Goal: Task Accomplishment & Management: Manage account settings

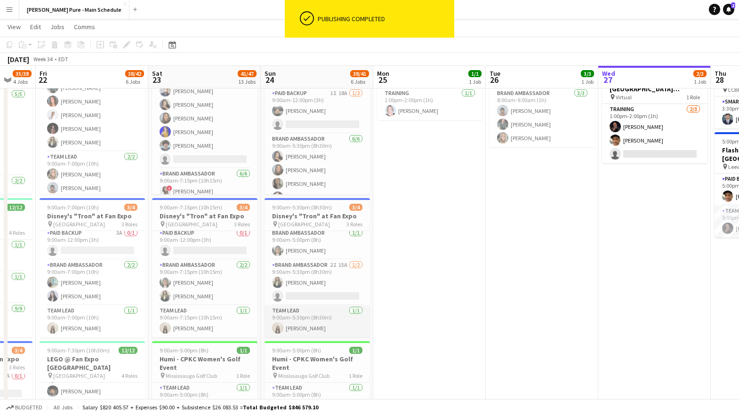
click at [312, 327] on app-card-role "Team Lead 1/1 9:00am-5:30pm (8h30m) Geanie Luu" at bounding box center [316, 321] width 105 height 32
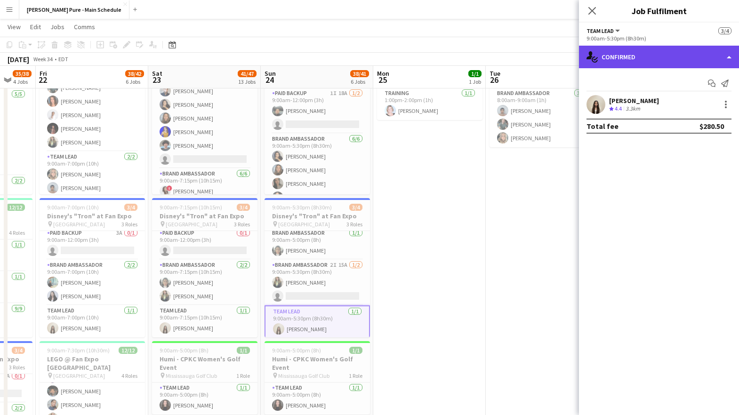
click at [711, 57] on div "single-neutral-actions-check-2 Confirmed" at bounding box center [659, 57] width 160 height 23
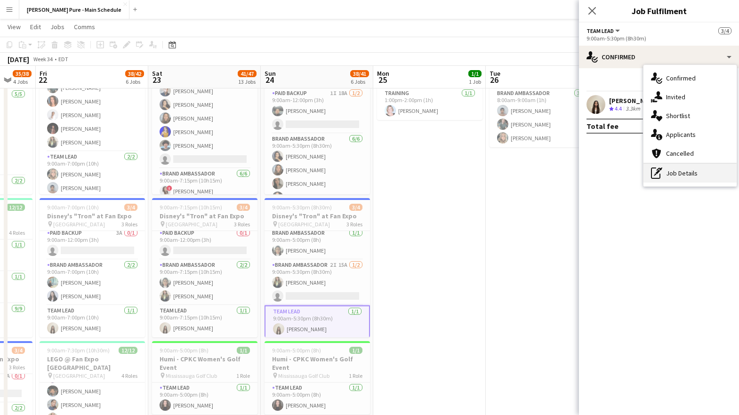
click at [668, 172] on div "pen-write Job Details" at bounding box center [689, 173] width 93 height 19
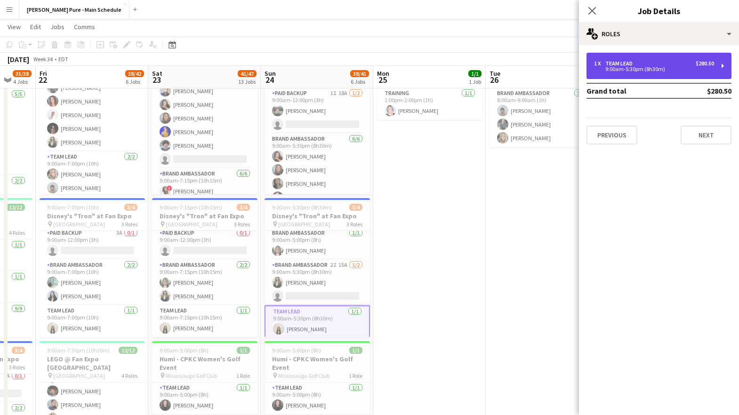
click at [672, 72] on div "1 x Team Lead $280.50 9:00am-5:30pm (8h30m)" at bounding box center [658, 66] width 145 height 26
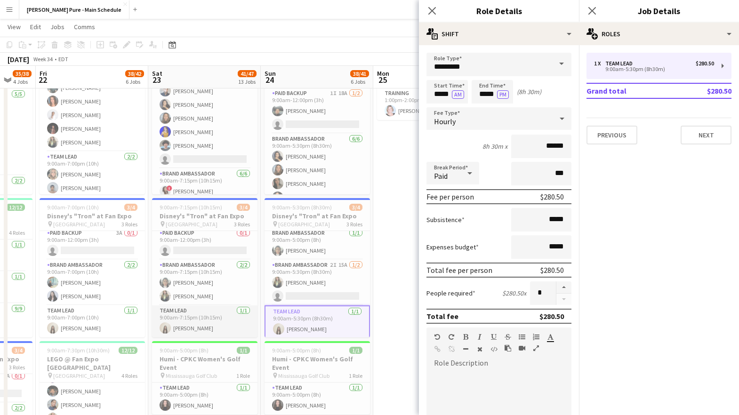
click at [233, 314] on app-card-role "Team Lead 1/1 9:00am-7:15pm (10h15m) Geanie Luu" at bounding box center [204, 321] width 105 height 32
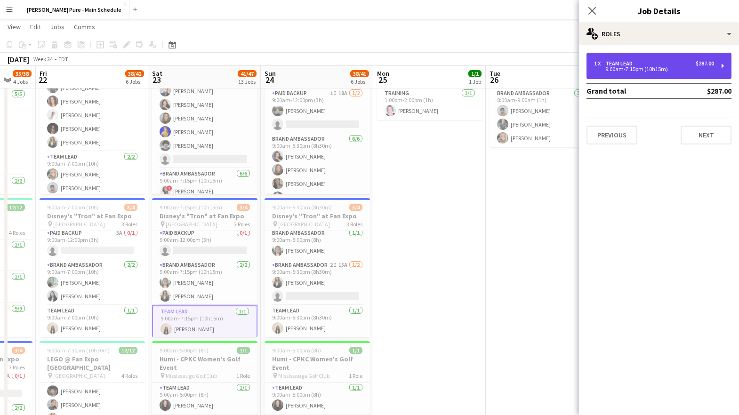
click at [673, 64] on div "1 x Team Lead $287.00" at bounding box center [654, 63] width 120 height 7
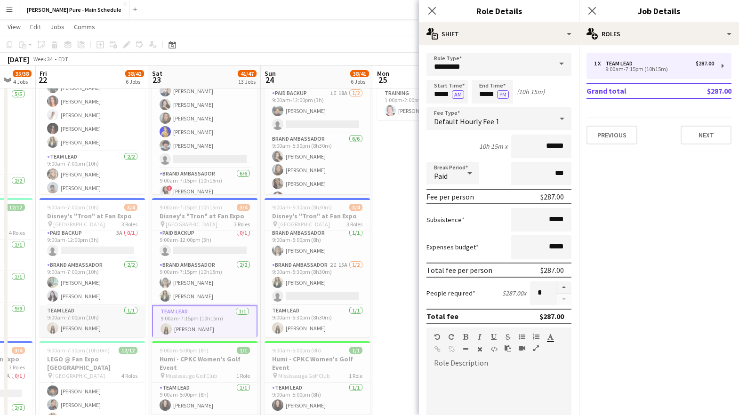
click at [99, 320] on app-card-role "Team Lead 1/1 9:00am-7:00pm (10h) Geanie Luu" at bounding box center [92, 321] width 105 height 32
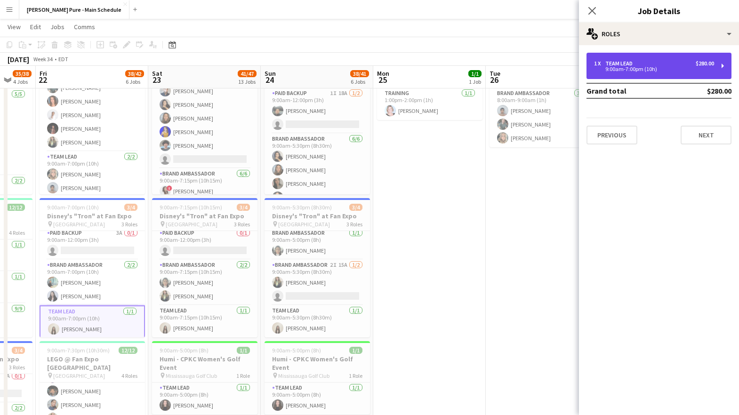
click at [634, 58] on div "1 x Team Lead $280.00 9:00am-7:00pm (10h)" at bounding box center [658, 66] width 145 height 26
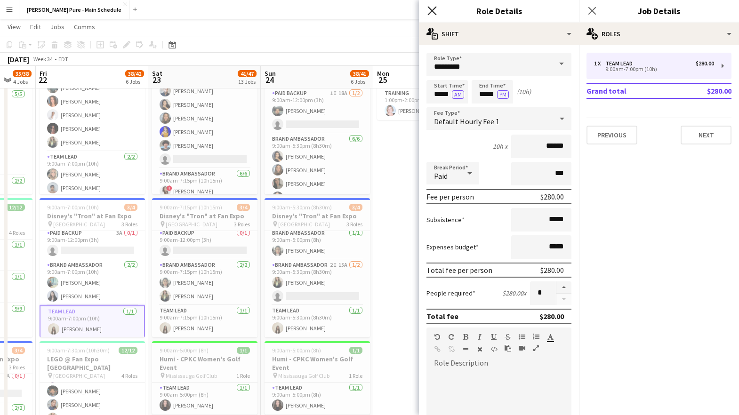
click at [429, 8] on icon at bounding box center [431, 10] width 9 height 9
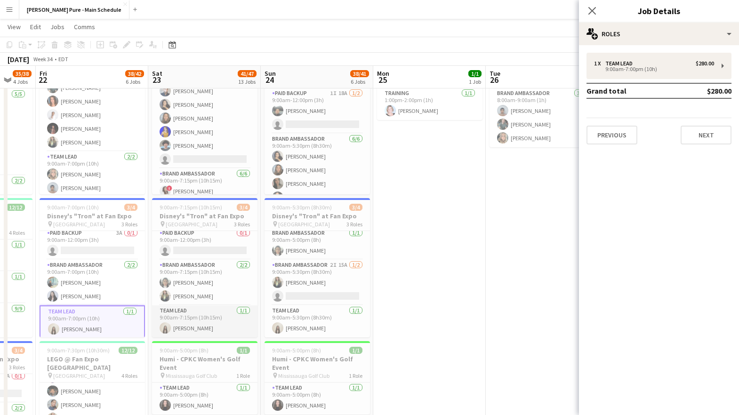
click at [190, 331] on app-card-role "Team Lead 1/1 9:00am-7:15pm (10h15m) Geanie Luu" at bounding box center [204, 321] width 105 height 32
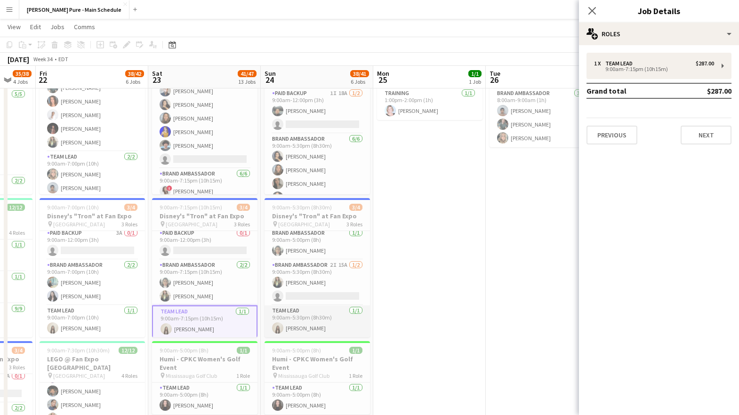
click at [305, 322] on app-card-role "Team Lead 1/1 9:00am-5:30pm (8h30m) Geanie Luu" at bounding box center [316, 321] width 105 height 32
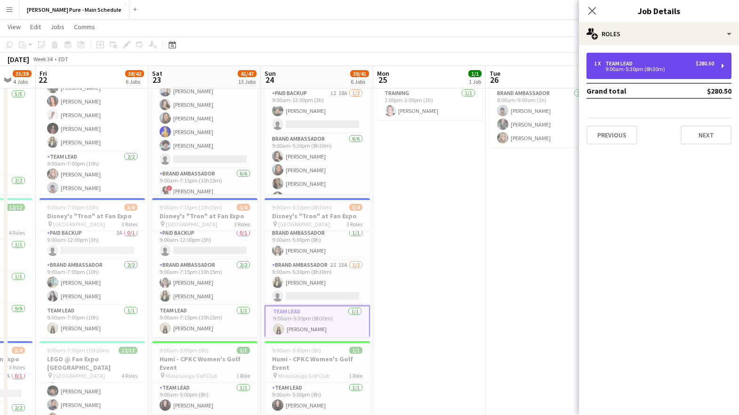
click at [678, 63] on div "1 x Team Lead $280.50" at bounding box center [654, 63] width 120 height 7
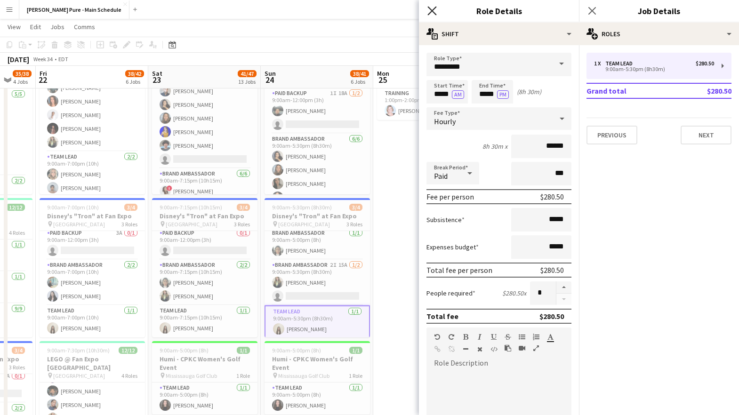
click at [433, 11] on icon at bounding box center [431, 10] width 9 height 9
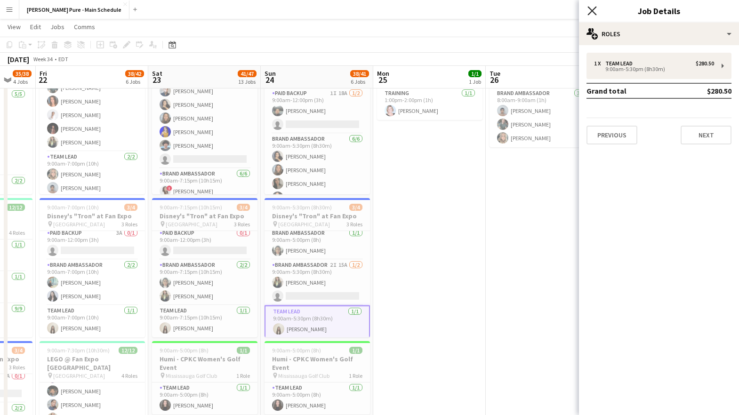
click at [588, 14] on icon at bounding box center [591, 10] width 9 height 9
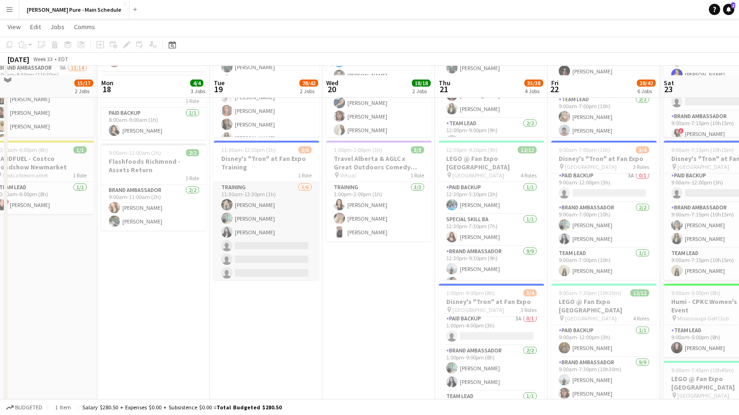
scroll to position [110, 0]
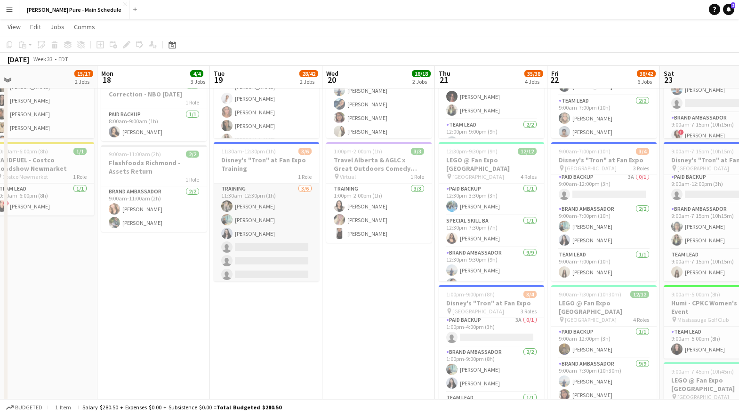
click at [270, 217] on app-card-role "Training 3/6 11:30am-12:30pm (1h) Sohila Azimi Taha Asif Isabella Colmenares si…" at bounding box center [266, 234] width 105 height 100
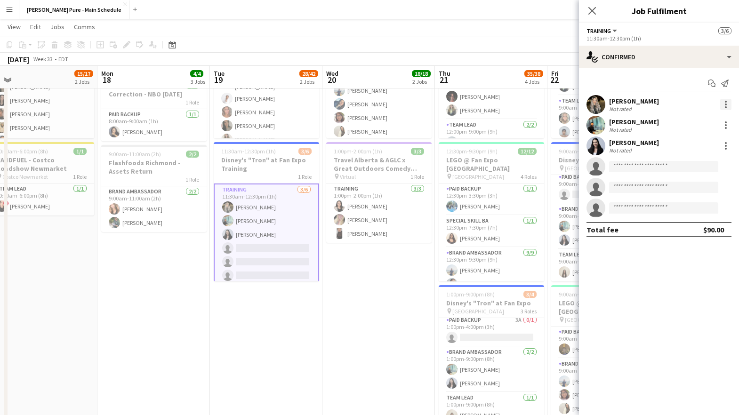
click at [722, 104] on div at bounding box center [725, 104] width 11 height 11
click at [678, 215] on span "Remove" at bounding box center [679, 212] width 28 height 8
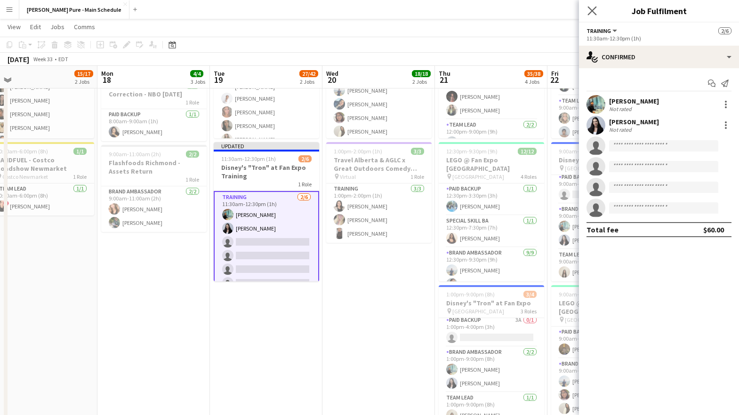
click at [596, 16] on app-icon "Close pop-in" at bounding box center [592, 11] width 14 height 14
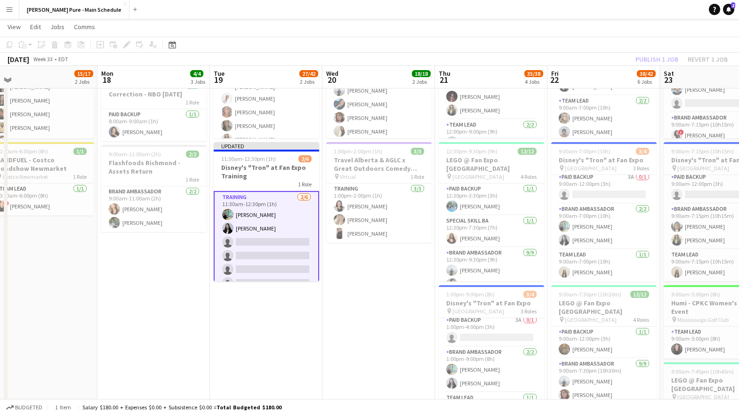
click at [530, 32] on app-page-menu "View Day view expanded Day view collapsed Month view Date picker Jump to today …" at bounding box center [369, 28] width 739 height 18
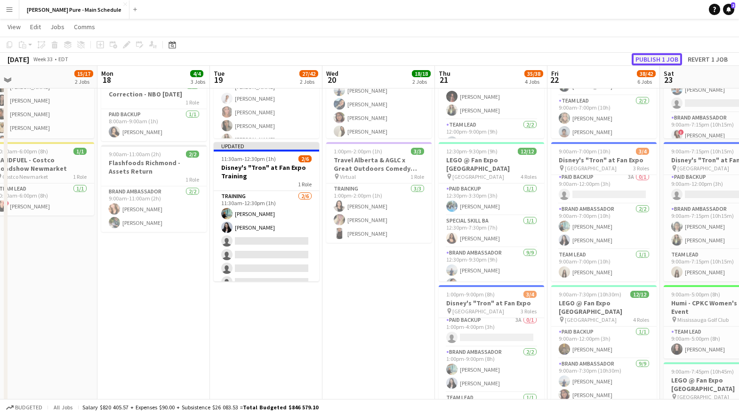
click at [652, 60] on button "Publish 1 job" at bounding box center [657, 59] width 50 height 12
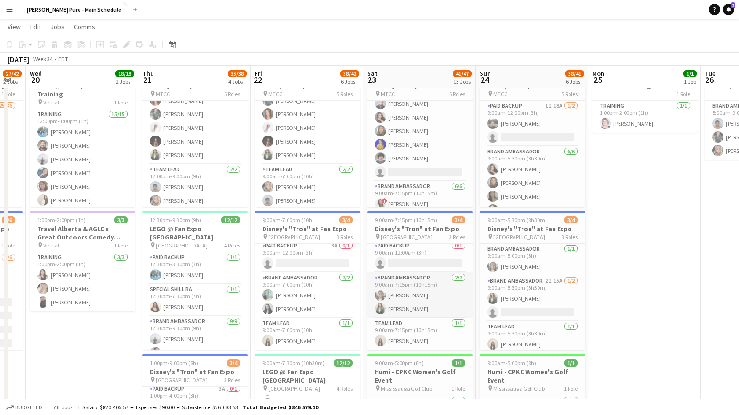
scroll to position [0, 0]
click at [417, 301] on app-card-role "Brand Ambassador 2/2 9:00am-7:15pm (10h15m) Jennifer Chuk Hensi Patel" at bounding box center [419, 299] width 105 height 46
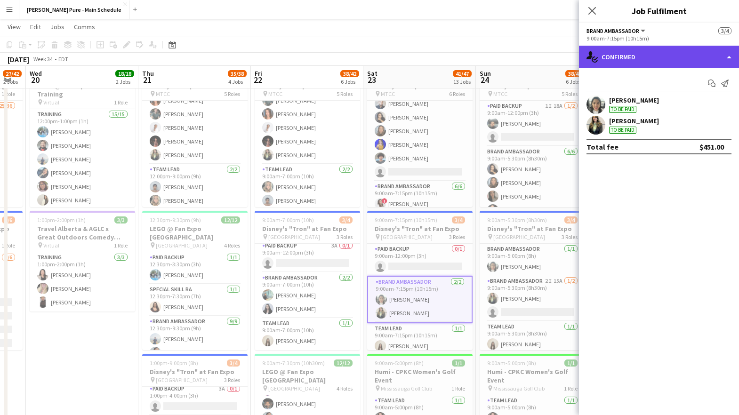
click at [727, 58] on div "single-neutral-actions-check-2 Confirmed" at bounding box center [659, 57] width 160 height 23
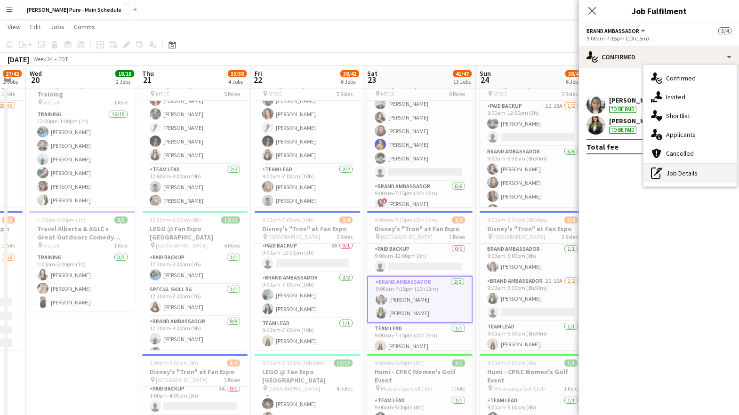
click at [669, 176] on div "pen-write Job Details" at bounding box center [689, 173] width 93 height 19
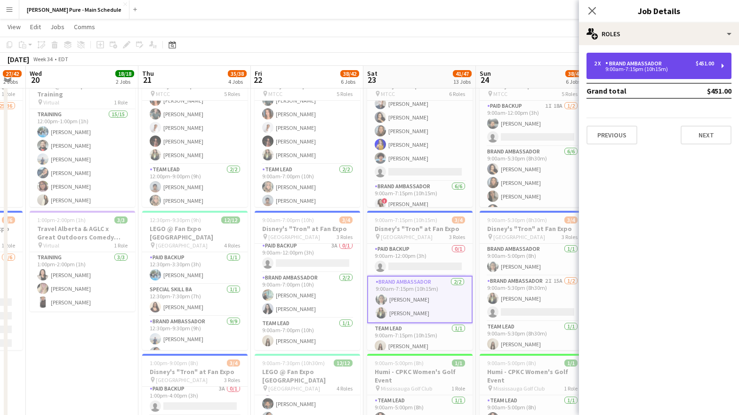
click at [673, 72] on div "2 x Brand Ambassador $451.00 9:00am-7:15pm (10h15m)" at bounding box center [658, 66] width 145 height 26
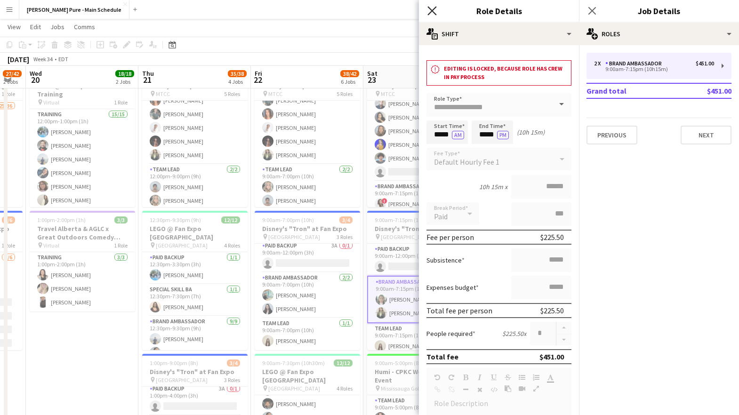
click at [430, 11] on icon "Close pop-in" at bounding box center [431, 10] width 9 height 9
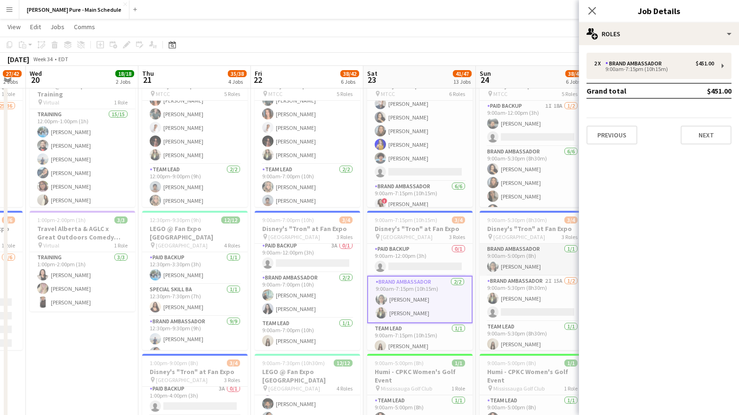
click at [520, 254] on app-card-role "Brand Ambassador 1/1 9:00am-5:00pm (8h) Jennifer Chuk" at bounding box center [532, 260] width 105 height 32
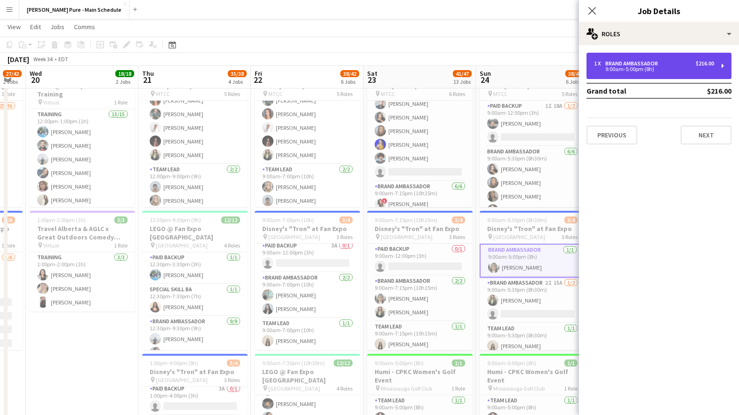
click at [679, 72] on div "1 x Brand Ambassador $216.00 9:00am-5:00pm (8h)" at bounding box center [658, 66] width 145 height 26
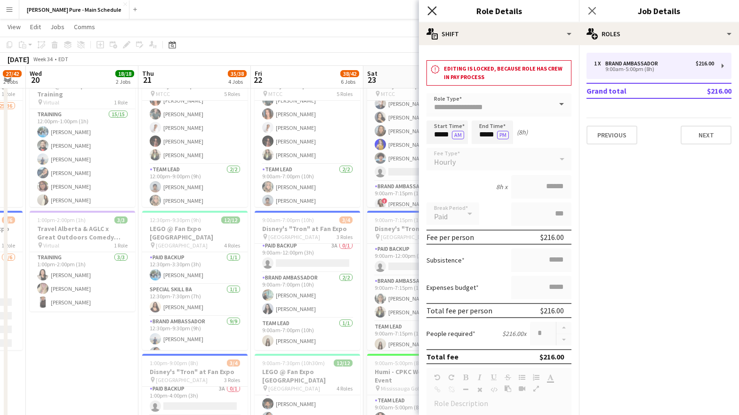
click at [430, 8] on icon at bounding box center [431, 10] width 9 height 9
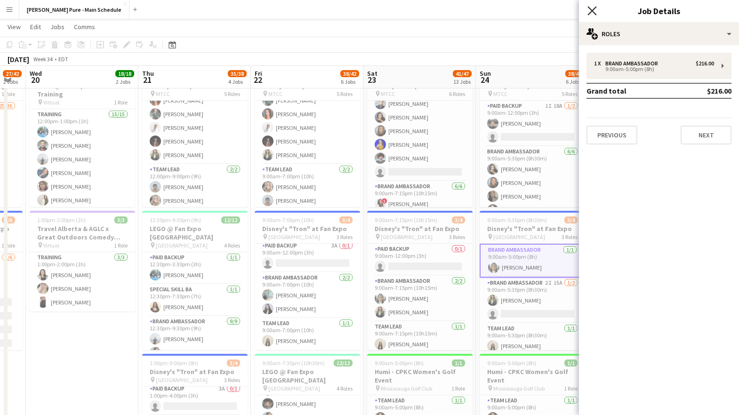
click at [592, 10] on icon at bounding box center [591, 10] width 9 height 9
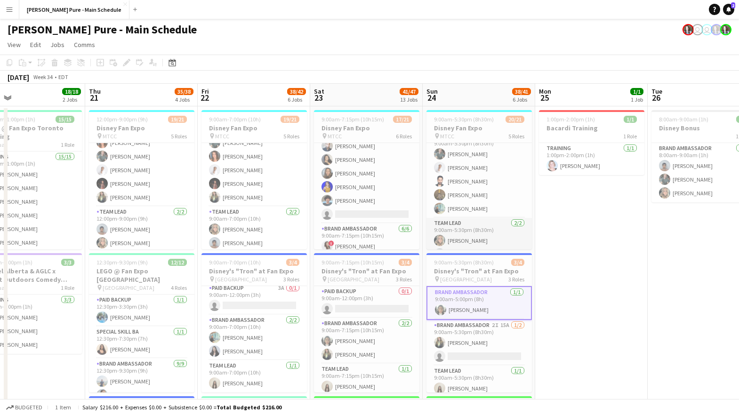
scroll to position [272, 0]
click at [488, 221] on app-card-role "Team Lead 2/2 9:00am-5:30pm (8h30m) Jade Askin Kelc Noble" at bounding box center [478, 227] width 105 height 46
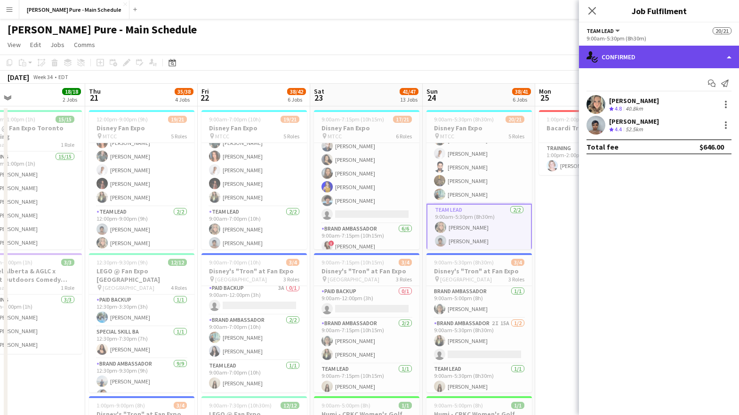
click at [714, 57] on div "single-neutral-actions-check-2 Confirmed" at bounding box center [659, 57] width 160 height 23
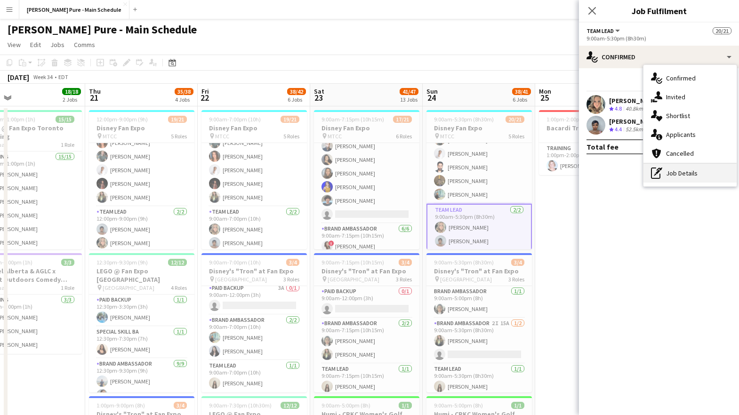
click at [681, 176] on div "pen-write Job Details" at bounding box center [689, 173] width 93 height 19
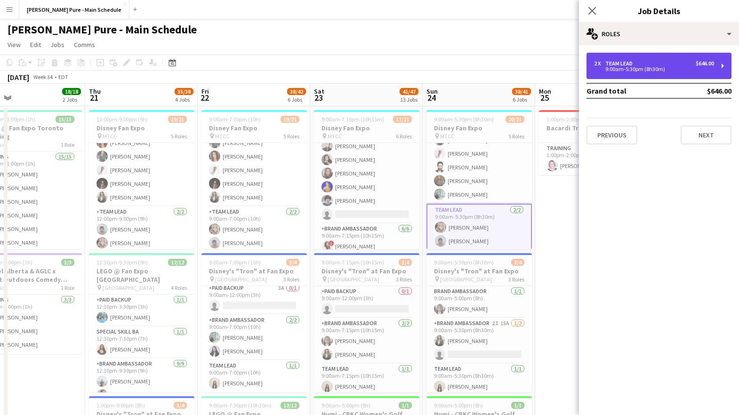
click at [693, 70] on div "9:00am-5:30pm (8h30m)" at bounding box center [654, 69] width 120 height 5
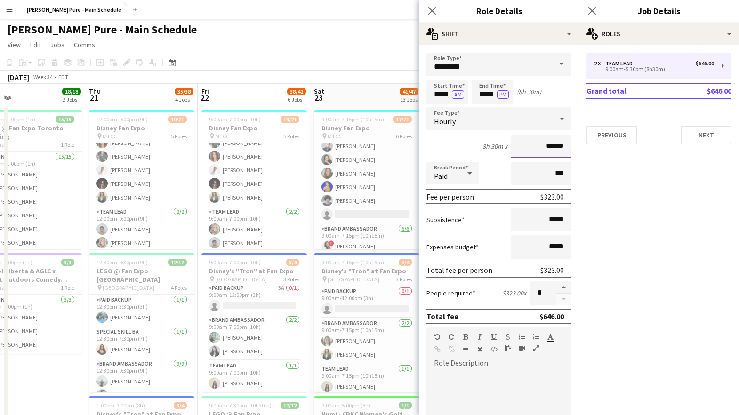
click at [552, 148] on input "******" at bounding box center [541, 147] width 60 height 24
type input "******"
click at [608, 306] on mat-expansion-panel "pencil3 General details 2 x Team Lead $646.00 9:00am-5:30pm (8h30m) Grand total…" at bounding box center [659, 230] width 160 height 370
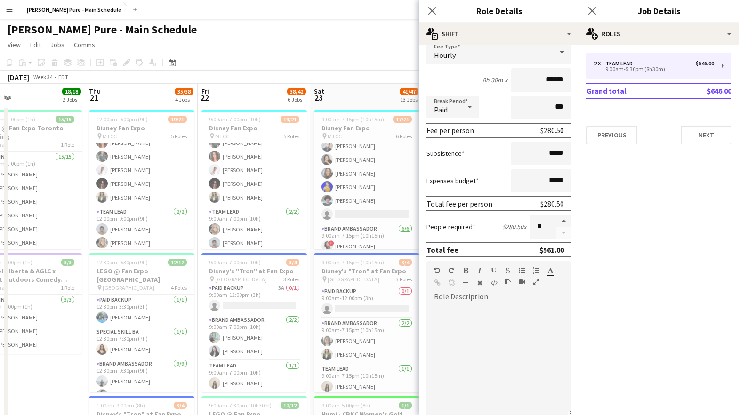
scroll to position [174, 0]
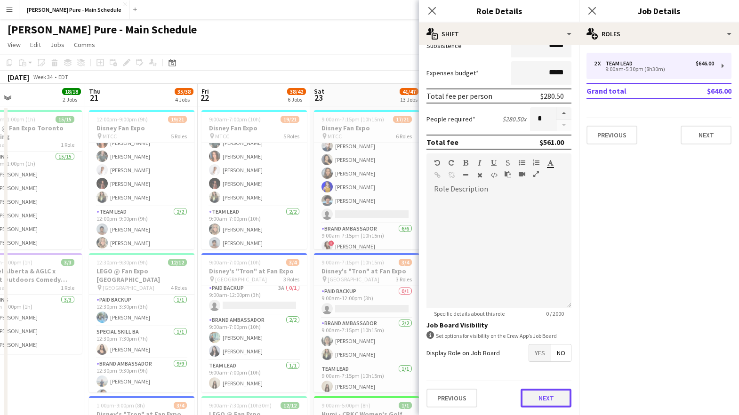
click at [543, 395] on button "Next" at bounding box center [545, 398] width 51 height 19
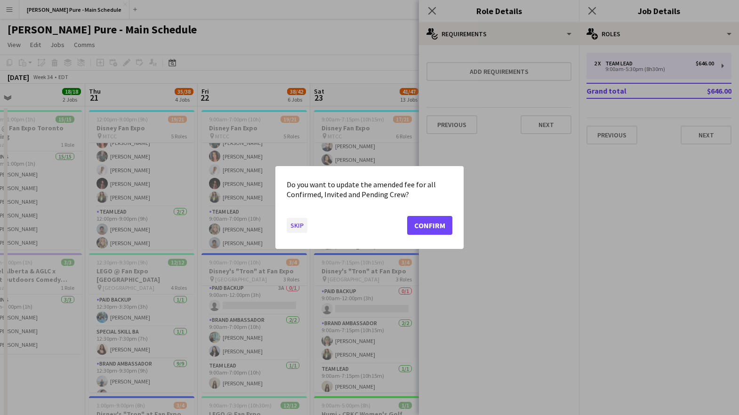
click at [295, 224] on button "Skip" at bounding box center [297, 225] width 21 height 15
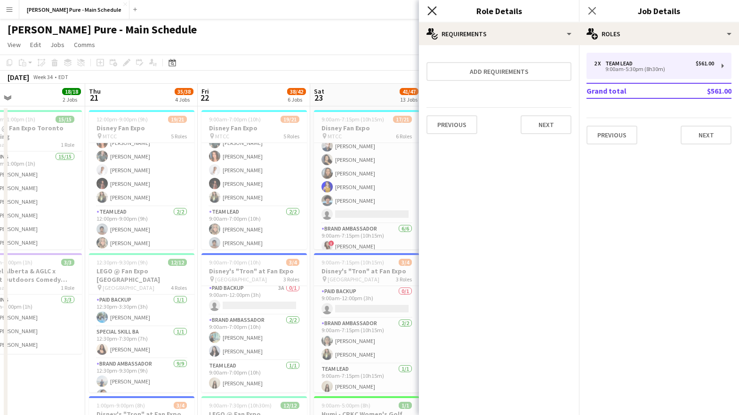
click at [428, 11] on icon "Close pop-in" at bounding box center [431, 10] width 9 height 9
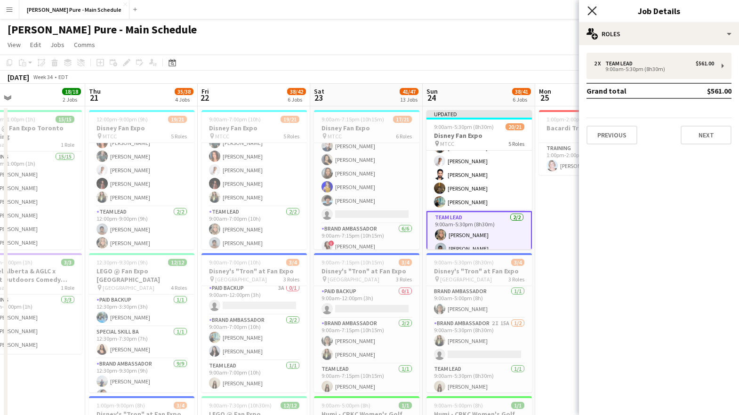
click at [592, 10] on icon at bounding box center [591, 10] width 9 height 9
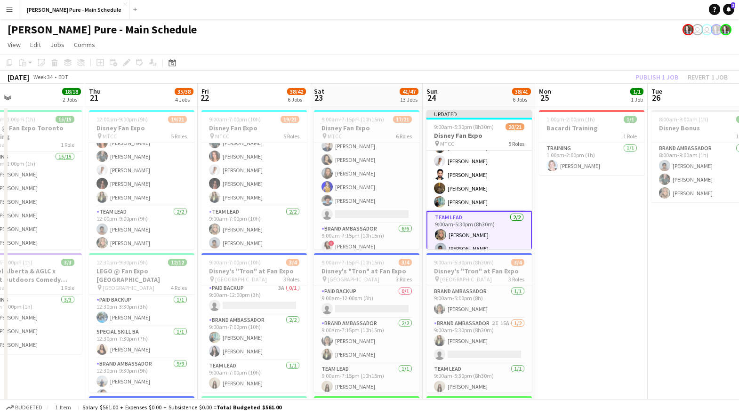
scroll to position [281, 0]
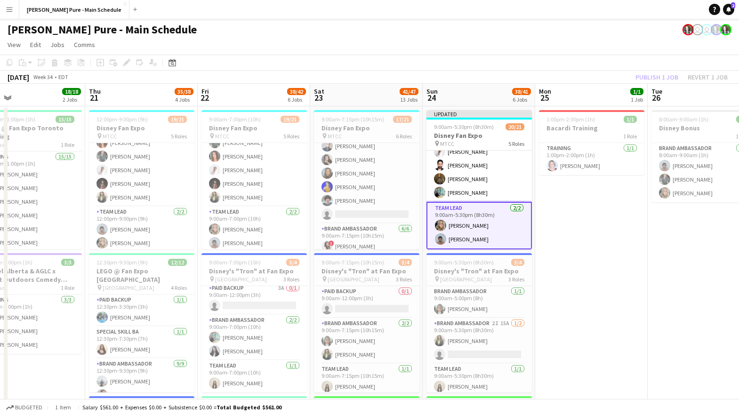
click at [523, 39] on app-page-menu "View Day view expanded Day view collapsed Month view Date picker Jump to today …" at bounding box center [369, 46] width 739 height 18
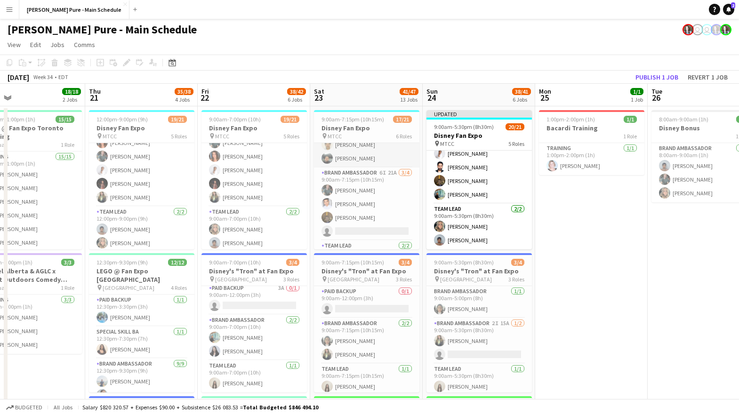
scroll to position [290, 0]
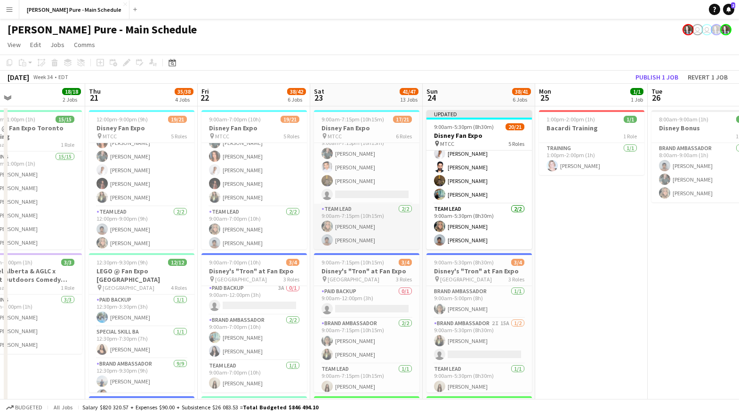
click at [367, 236] on app-card-role "Team Lead 2/2 9:00am-7:15pm (10h15m) Jade Askin Kelc Noble" at bounding box center [366, 227] width 105 height 46
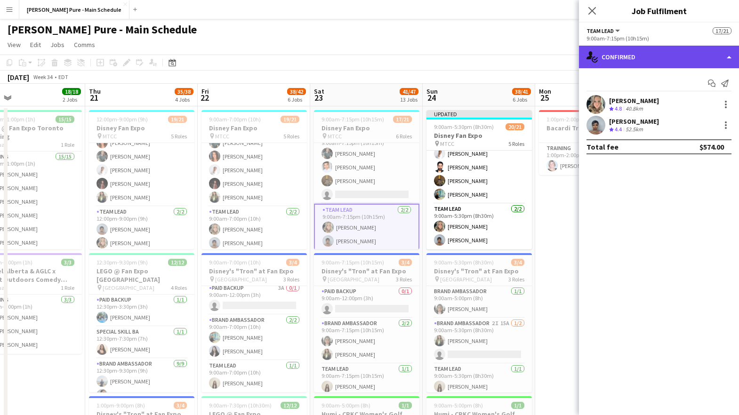
click at [648, 60] on div "single-neutral-actions-check-2 Confirmed" at bounding box center [659, 57] width 160 height 23
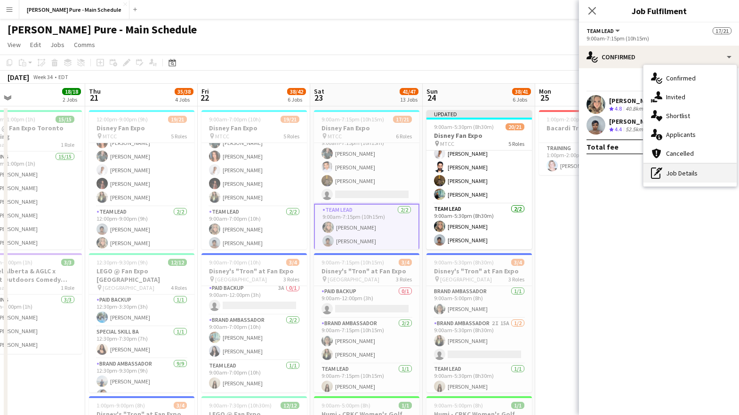
click at [670, 166] on div "pen-write Job Details" at bounding box center [689, 173] width 93 height 19
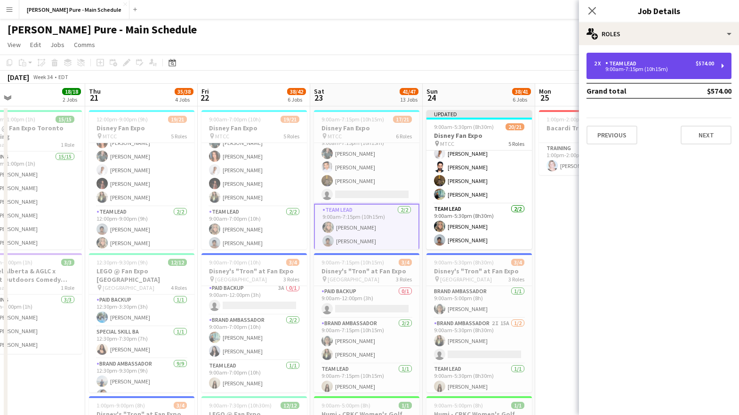
click at [658, 64] on div "2 x Team Lead $574.00" at bounding box center [654, 63] width 120 height 7
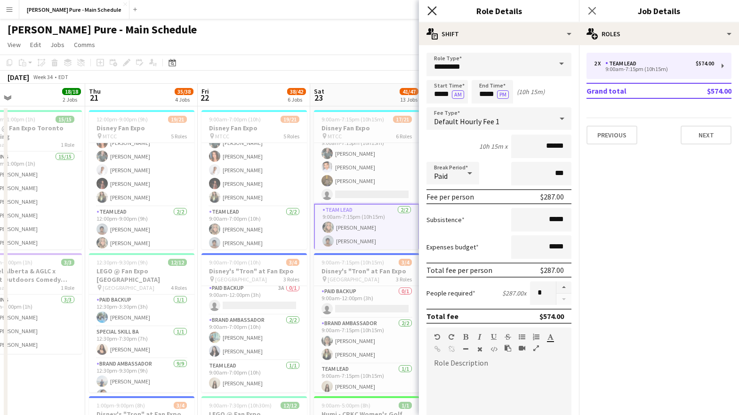
click at [429, 8] on icon "Close pop-in" at bounding box center [431, 10] width 9 height 9
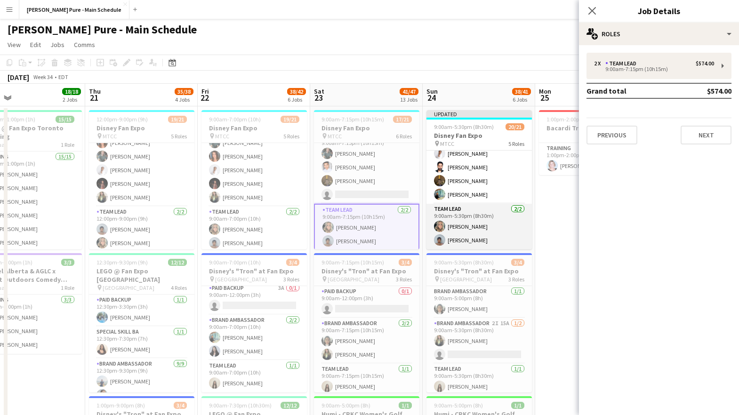
click at [466, 234] on app-card-role "Team Lead 2/2 9:00am-5:30pm (8h30m) Jade Askin Kelc Noble" at bounding box center [478, 227] width 105 height 46
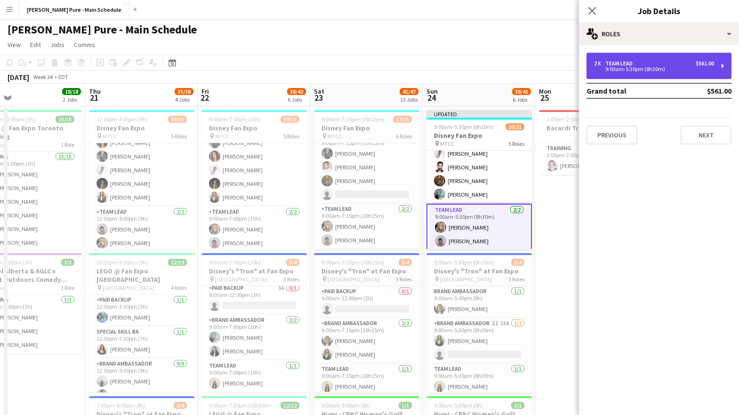
click at [656, 72] on div "9:00am-5:30pm (8h30m)" at bounding box center [654, 69] width 120 height 5
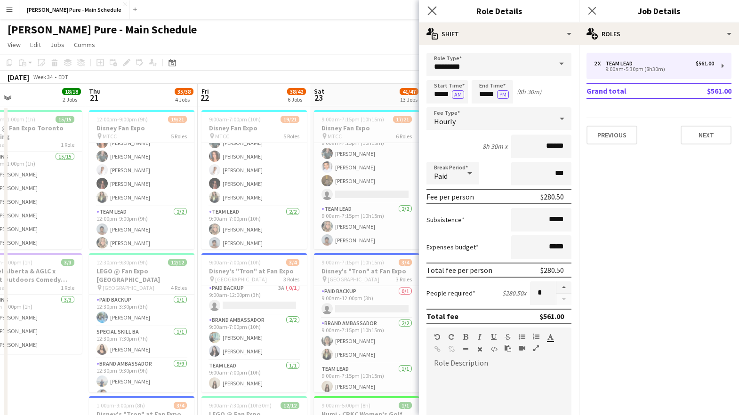
click at [431, 5] on app-icon "Close pop-in" at bounding box center [432, 11] width 14 height 14
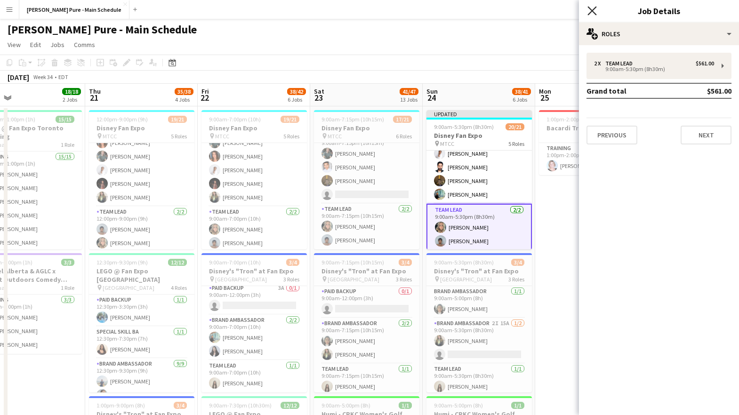
click at [592, 10] on icon at bounding box center [591, 10] width 9 height 9
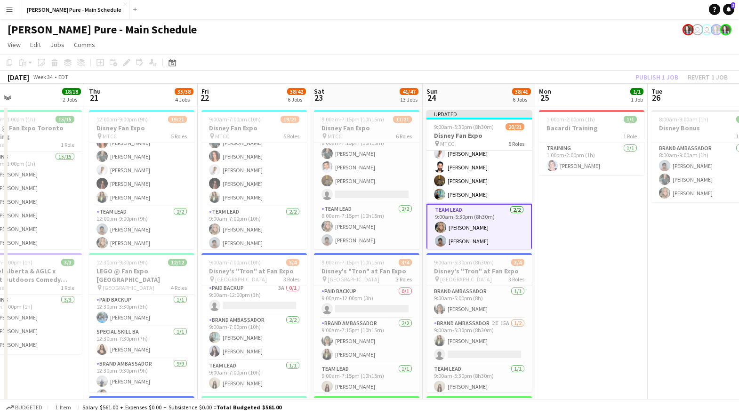
click at [578, 40] on app-page-menu "View Day view expanded Day view collapsed Month view Date picker Jump to today …" at bounding box center [369, 46] width 739 height 18
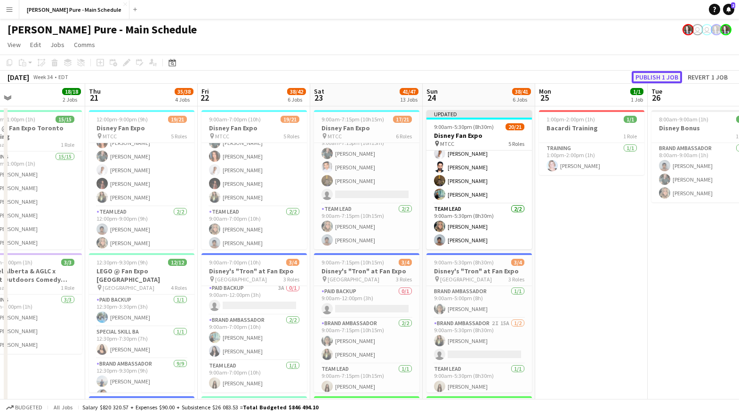
click at [661, 77] on button "Publish 1 job" at bounding box center [657, 77] width 50 height 12
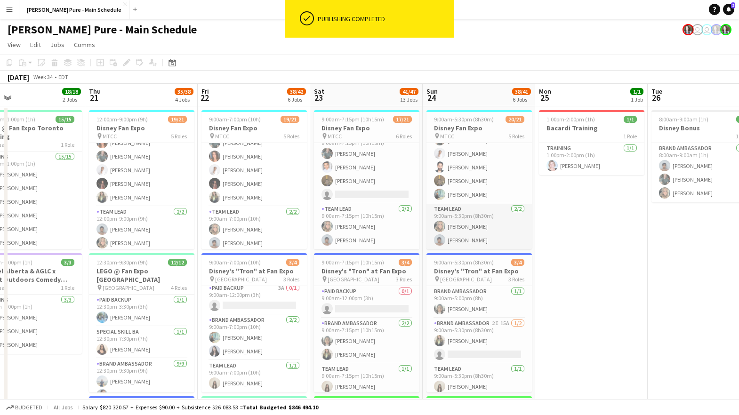
scroll to position [19, 0]
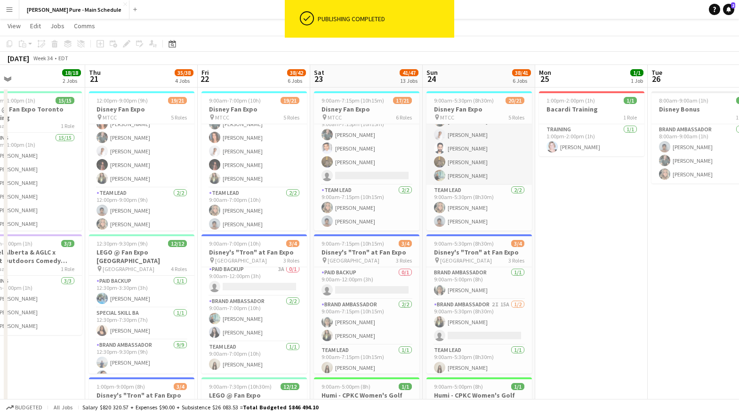
click at [492, 160] on app-card-role "Brand Ambassador 5/5 9:00am-5:30pm (8h30m) Dylan Watts Jessica Opoku-Amoah Hard…" at bounding box center [478, 141] width 105 height 87
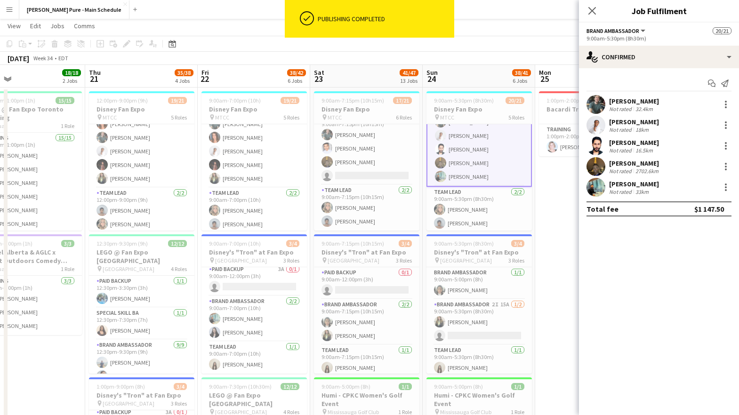
scroll to position [273, 0]
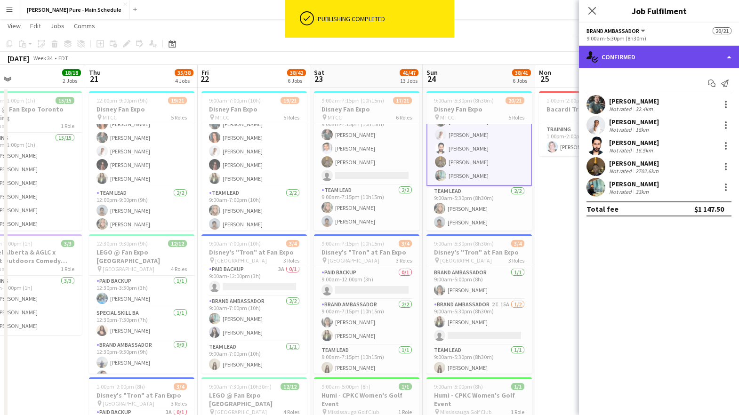
click at [638, 56] on div "single-neutral-actions-check-2 Confirmed" at bounding box center [659, 57] width 160 height 23
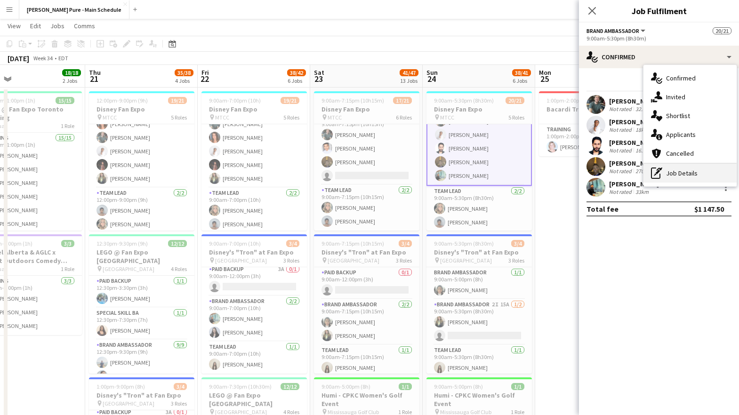
click at [684, 173] on div "pen-write Job Details" at bounding box center [689, 173] width 93 height 19
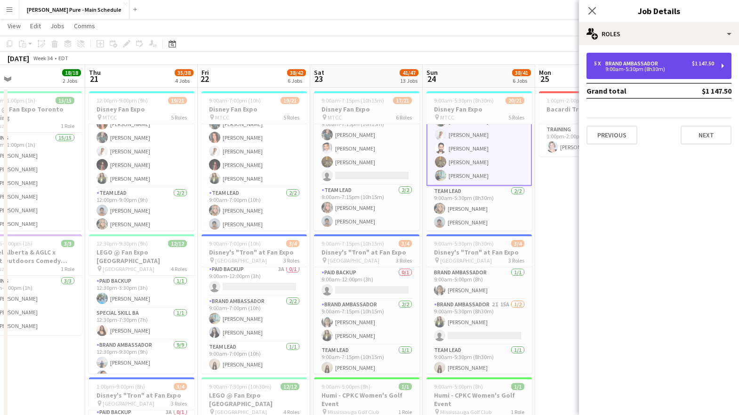
click at [633, 60] on div "Brand Ambassador" at bounding box center [633, 63] width 56 height 7
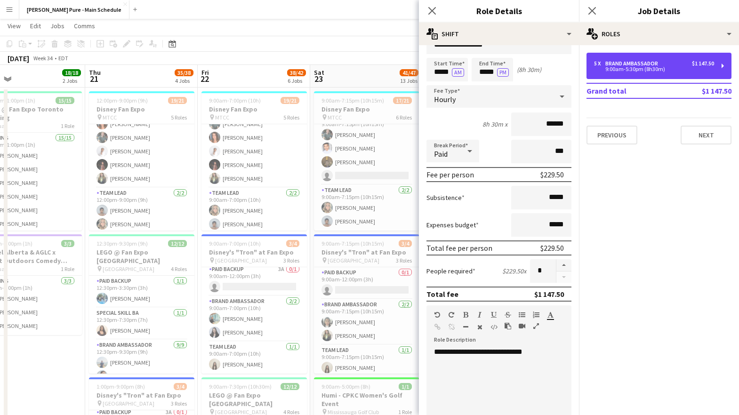
scroll to position [0, 0]
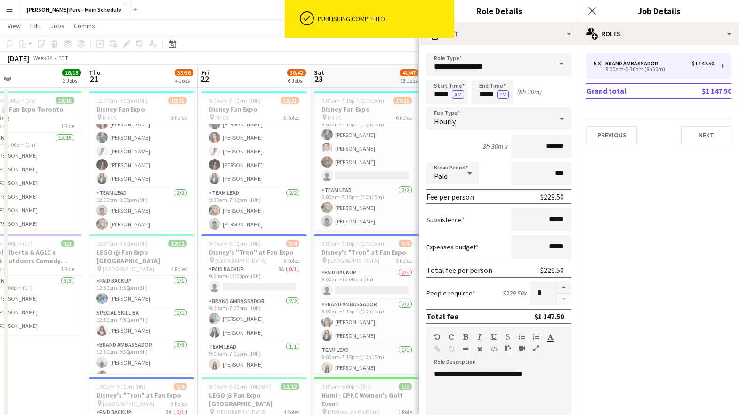
click at [496, 13] on h3 "Role Details" at bounding box center [499, 11] width 160 height 12
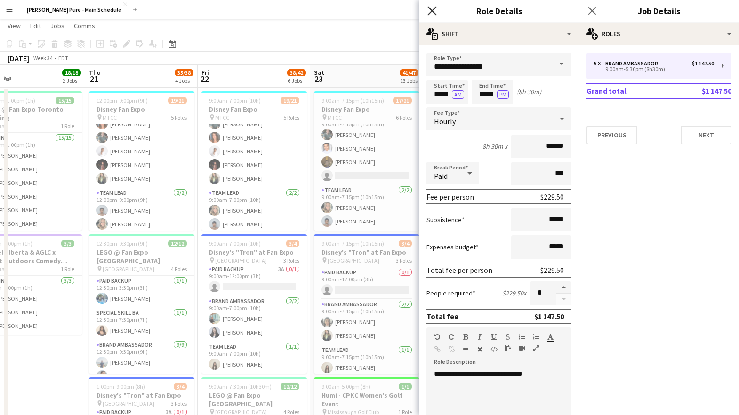
click at [432, 8] on icon "Close pop-in" at bounding box center [431, 10] width 9 height 9
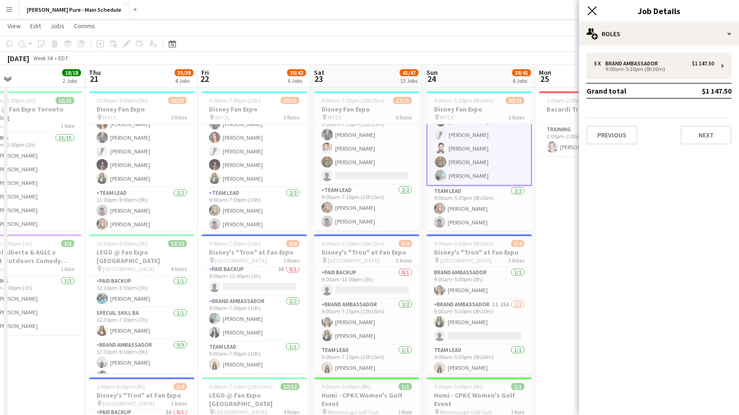
click at [590, 10] on icon "Close pop-in" at bounding box center [591, 10] width 9 height 9
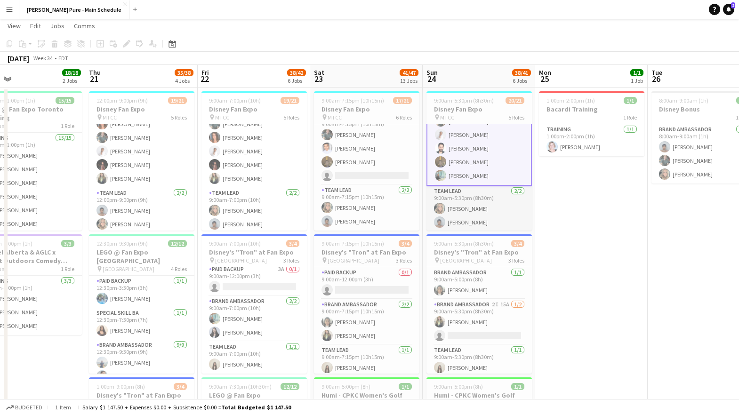
scroll to position [274, 0]
click at [473, 208] on app-card-role "Team Lead 2/2 9:00am-5:30pm (8h30m) Jade Askin Kelc Noble" at bounding box center [478, 208] width 105 height 46
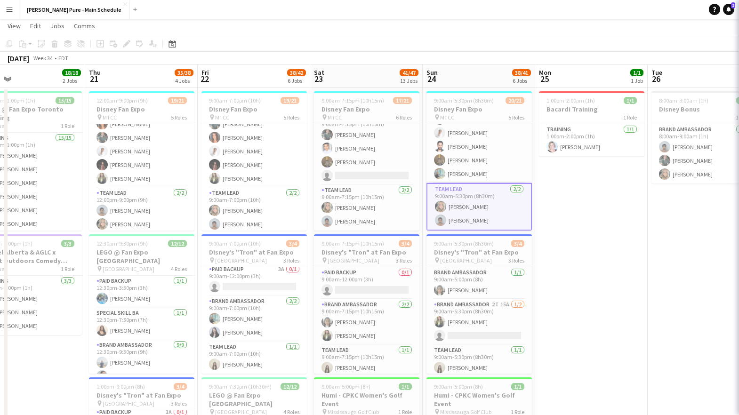
scroll to position [273, 0]
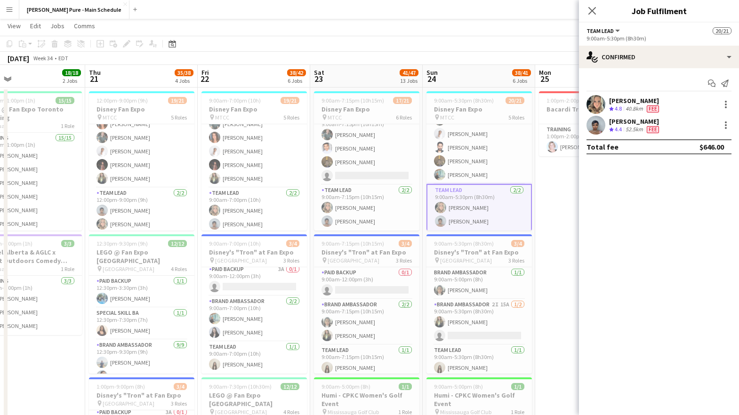
click at [655, 129] on span "Fee" at bounding box center [653, 129] width 12 height 7
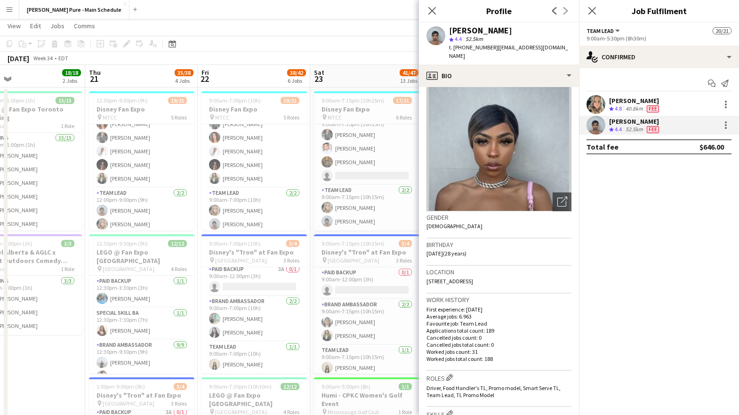
scroll to position [0, 0]
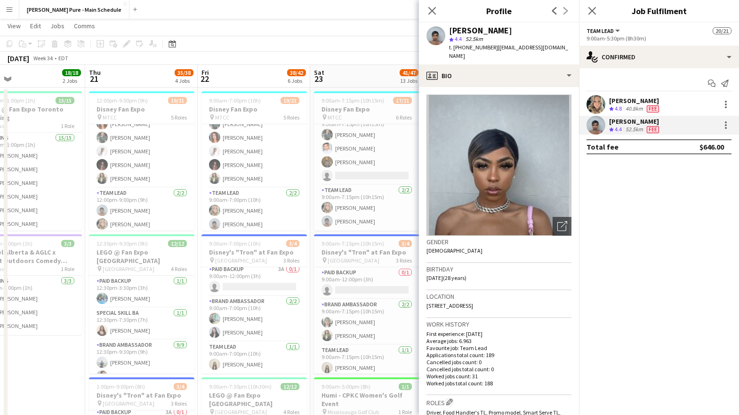
click at [657, 109] on span "Fee" at bounding box center [653, 108] width 12 height 7
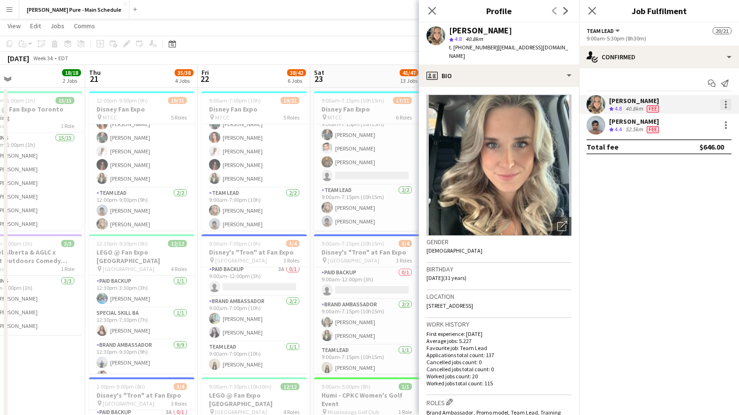
click at [727, 106] on div at bounding box center [725, 104] width 11 height 11
click at [614, 223] on div at bounding box center [369, 207] width 739 height 415
click at [429, 12] on icon "Close pop-in" at bounding box center [431, 10] width 9 height 9
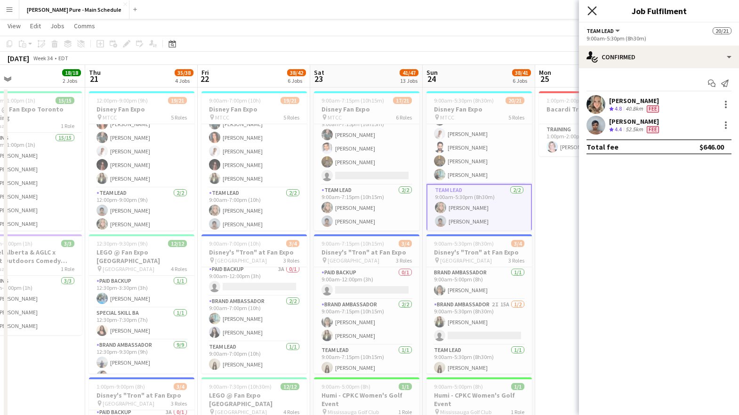
click at [591, 7] on icon "Close pop-in" at bounding box center [591, 10] width 9 height 9
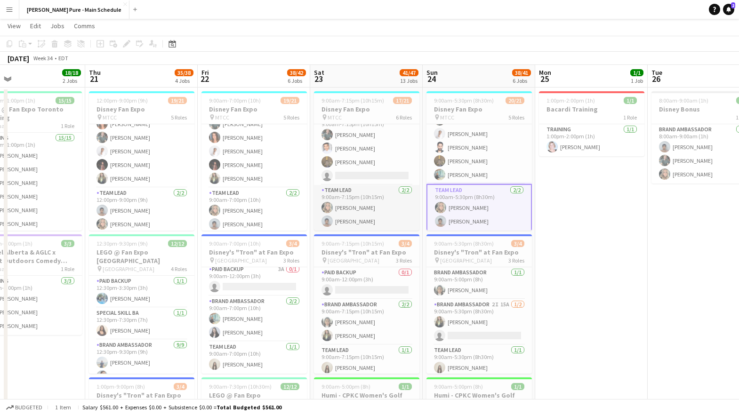
click at [375, 203] on app-card-role "Team Lead 2/2 9:00am-7:15pm (10h15m) Jade Askin Kelc Noble" at bounding box center [366, 208] width 105 height 46
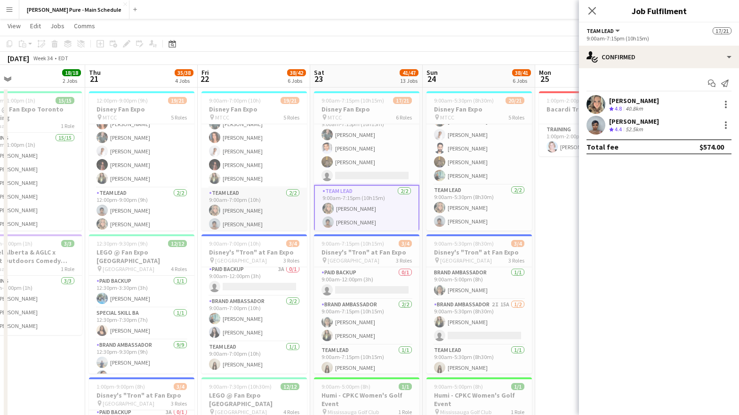
click at [256, 215] on app-card-role "Team Lead 2/2 9:00am-7:00pm (10h) Jade Askin Kelc Noble" at bounding box center [253, 211] width 105 height 46
click at [350, 214] on app-card-role "Team Lead 2/2 9:00am-7:15pm (10h15m) Jade Askin Kelc Noble" at bounding box center [366, 208] width 105 height 46
click at [460, 216] on app-card-role "Team Lead 2/2 9:00am-5:30pm (8h30m) Jade Askin Kelc Noble" at bounding box center [478, 208] width 105 height 46
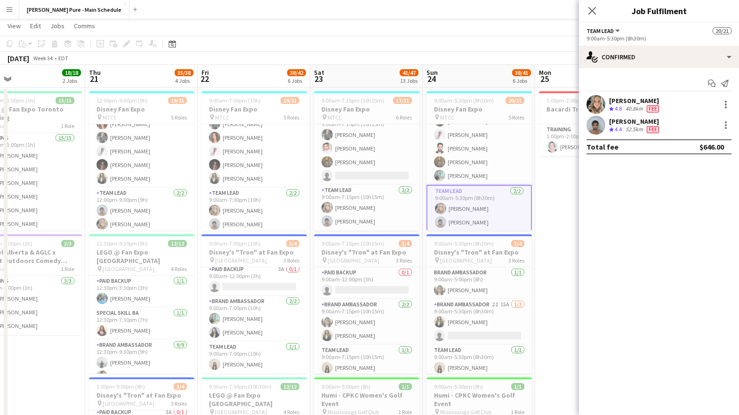
click at [672, 103] on div "Jade Askin Crew rating 4.8 40.8km Fee" at bounding box center [659, 104] width 160 height 19
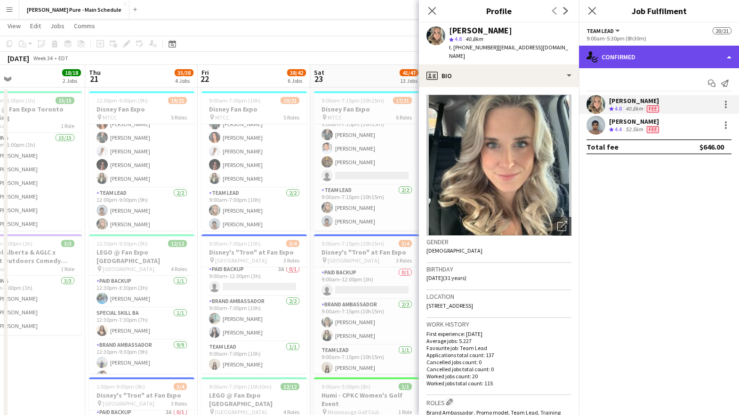
click at [643, 52] on div "single-neutral-actions-check-2 Confirmed" at bounding box center [659, 57] width 160 height 23
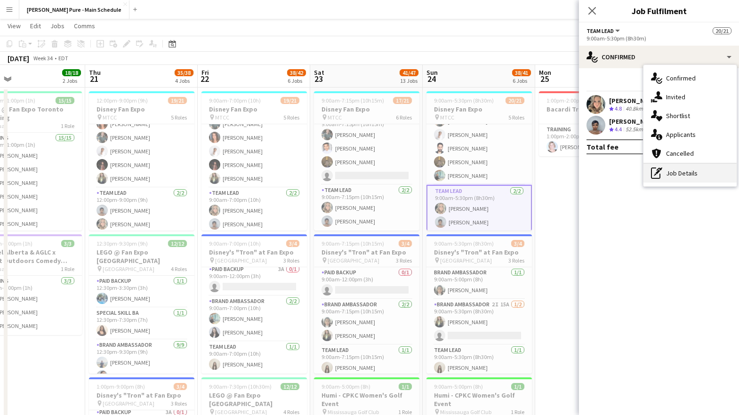
click at [678, 174] on div "pen-write Job Details" at bounding box center [689, 173] width 93 height 19
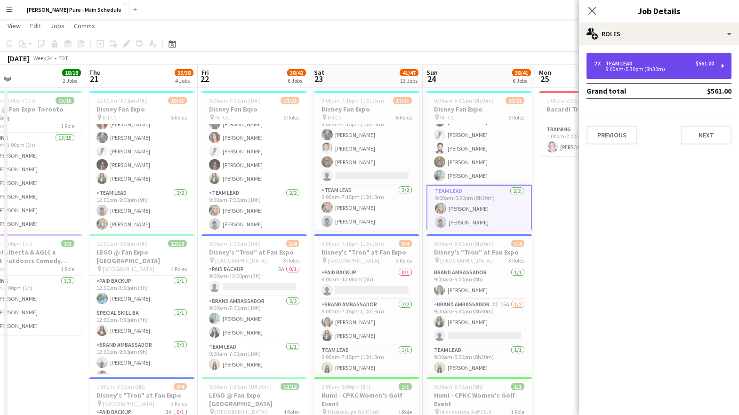
click at [636, 67] on div "9:00am-5:30pm (8h30m)" at bounding box center [654, 69] width 120 height 5
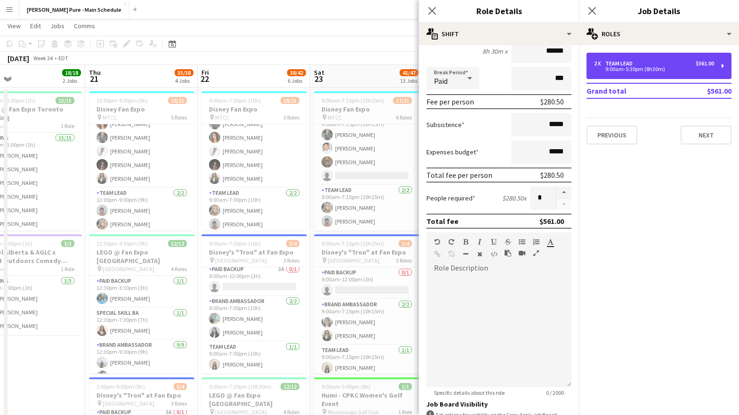
scroll to position [0, 0]
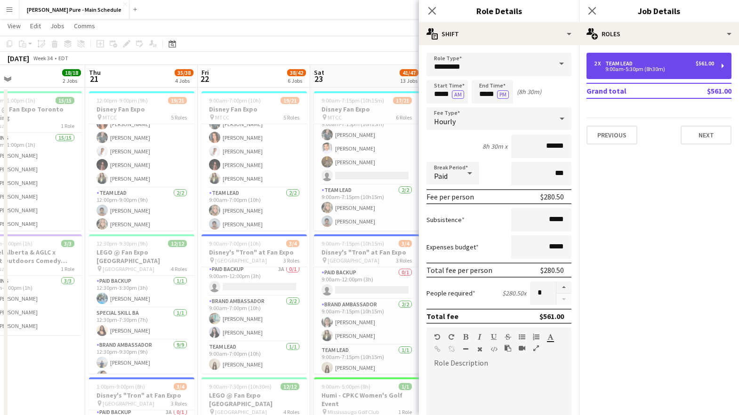
click at [669, 64] on div "2 x Team Lead $561.00" at bounding box center [654, 63] width 120 height 7
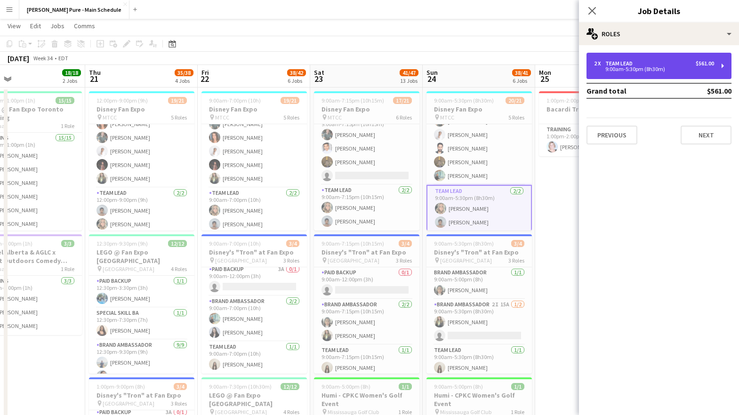
click at [669, 64] on div "2 x Team Lead $561.00" at bounding box center [654, 63] width 120 height 7
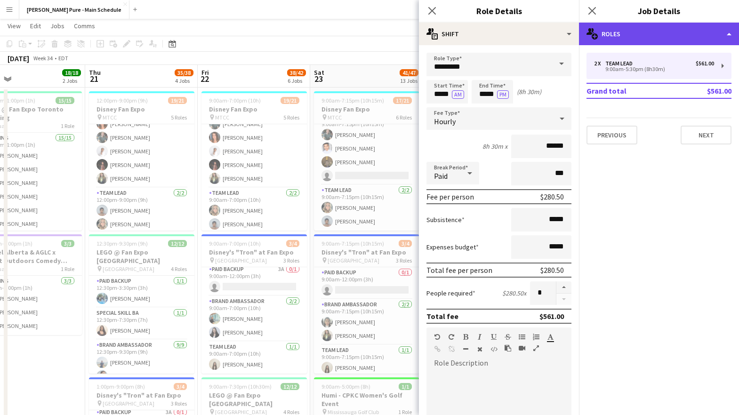
click at [655, 32] on div "multiple-users-add Roles" at bounding box center [659, 34] width 160 height 23
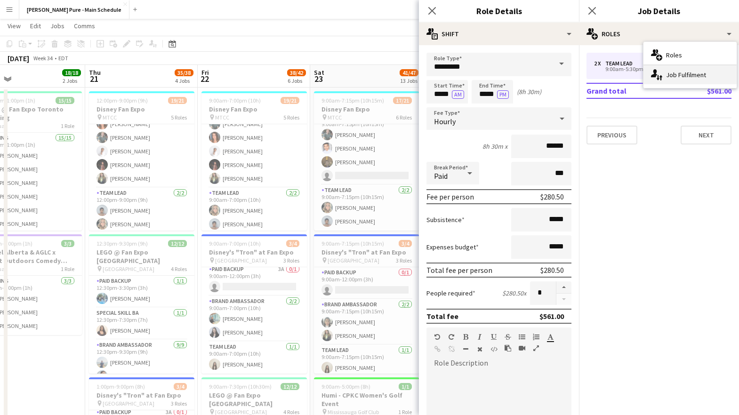
click at [680, 78] on div "single-neutral-actions-up-down Job Fulfilment" at bounding box center [689, 74] width 93 height 19
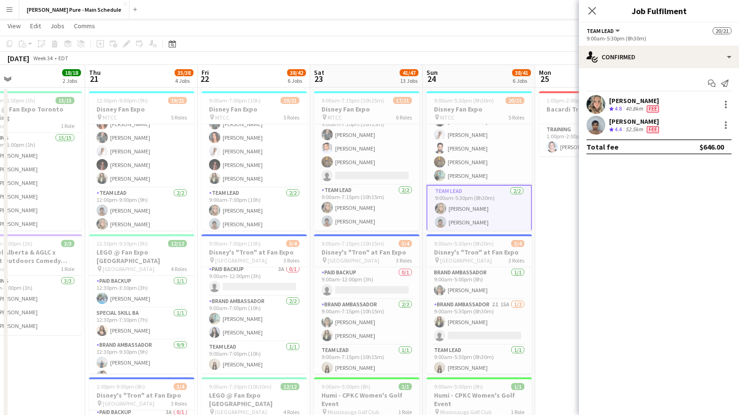
click at [598, 104] on app-user-avatar at bounding box center [595, 104] width 19 height 19
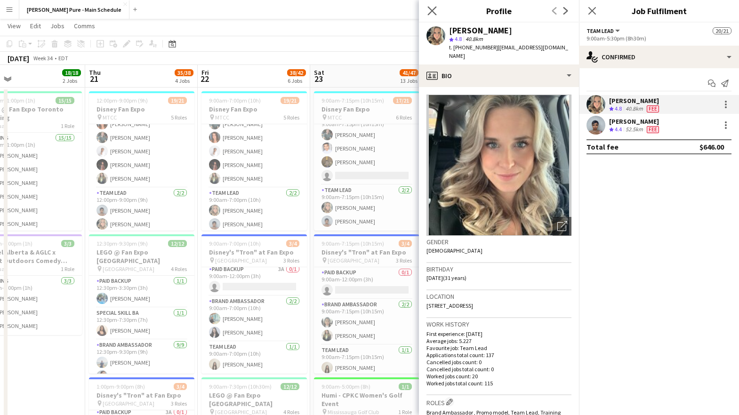
click at [435, 5] on app-icon "Close pop-in" at bounding box center [432, 11] width 14 height 14
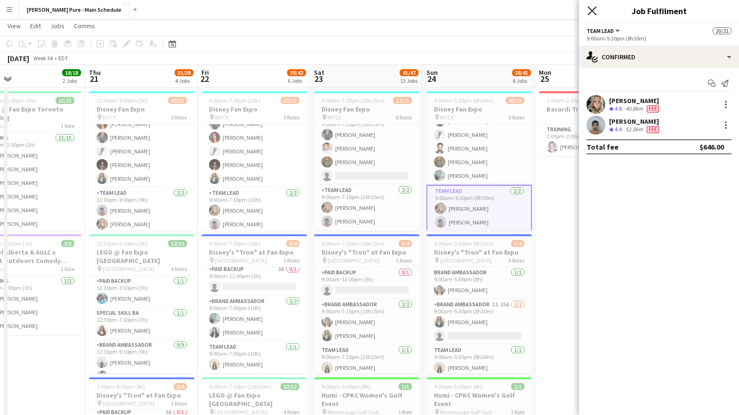
click at [590, 9] on icon at bounding box center [591, 10] width 9 height 9
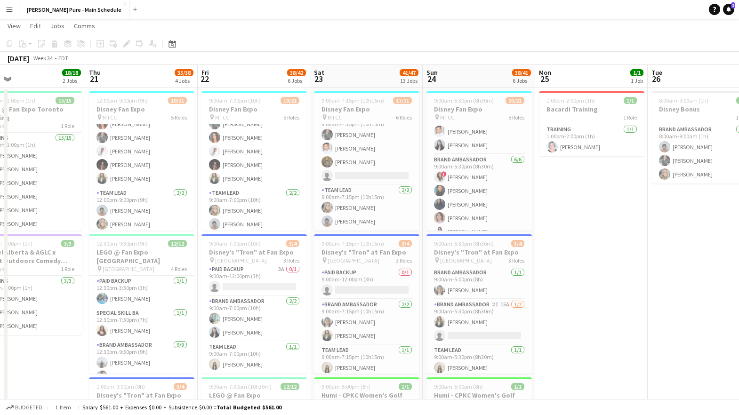
scroll to position [274, 0]
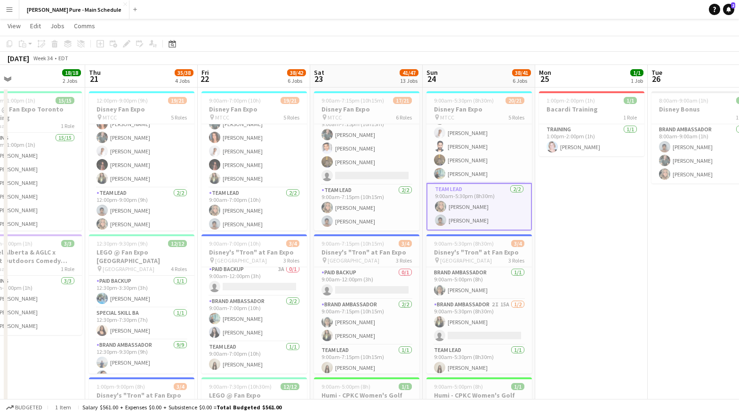
click at [465, 209] on app-card-role "Team Lead 2/2 9:00am-5:30pm (8h30m) Jade Askin Kelc Noble" at bounding box center [478, 207] width 105 height 48
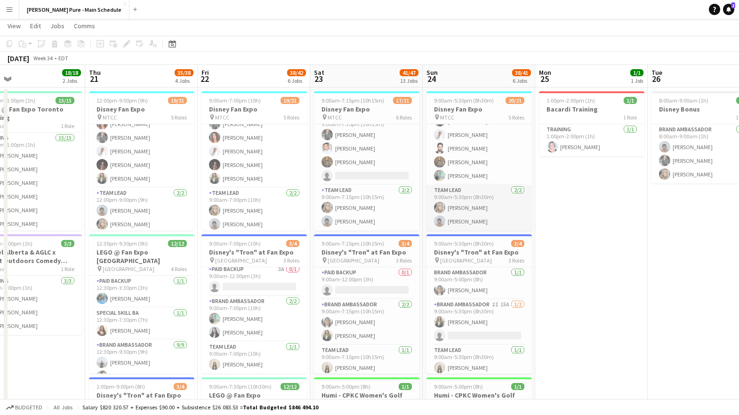
click at [465, 209] on app-card-role "Team Lead 2/2 9:00am-5:30pm (8h30m) Jade Askin Kelc Noble" at bounding box center [478, 208] width 105 height 46
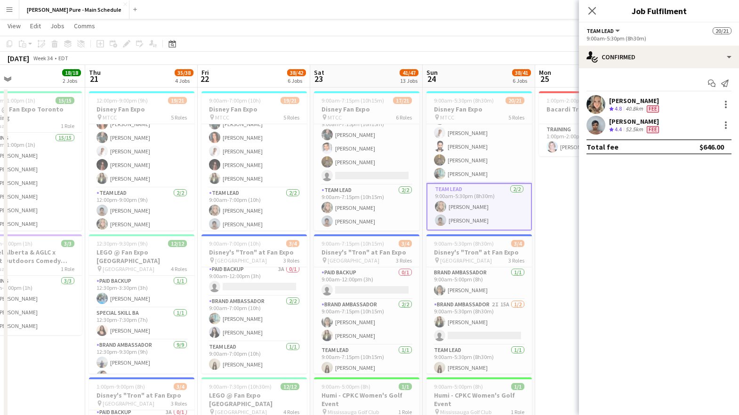
click at [682, 108] on div "Jade Askin Crew rating 4.8 40.8km Fee" at bounding box center [659, 104] width 160 height 19
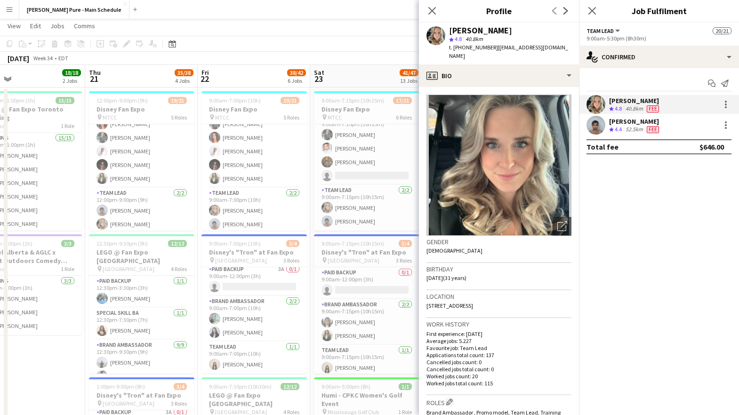
click at [652, 110] on span "Fee" at bounding box center [653, 108] width 12 height 7
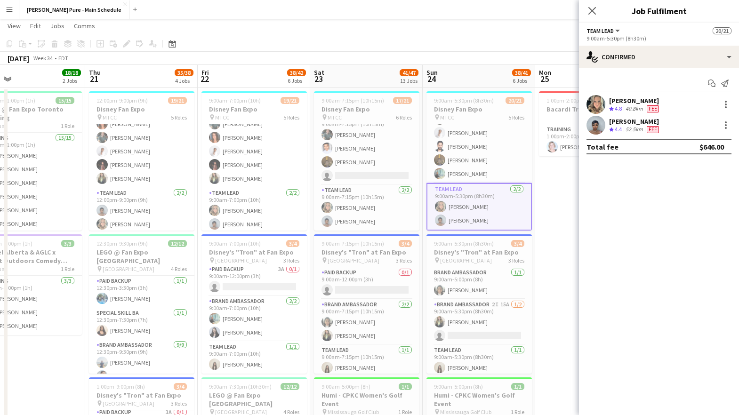
click at [652, 110] on span "Fee" at bounding box center [653, 108] width 12 height 7
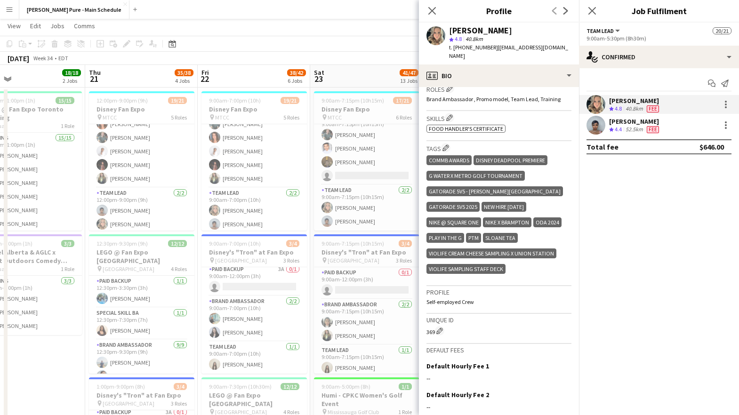
scroll to position [0, 0]
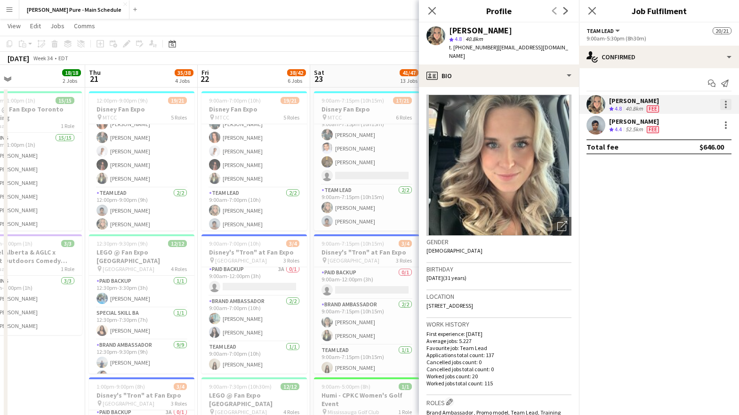
click at [725, 104] on div at bounding box center [725, 104] width 11 height 11
click at [698, 118] on span "Edit fee" at bounding box center [694, 122] width 58 height 8
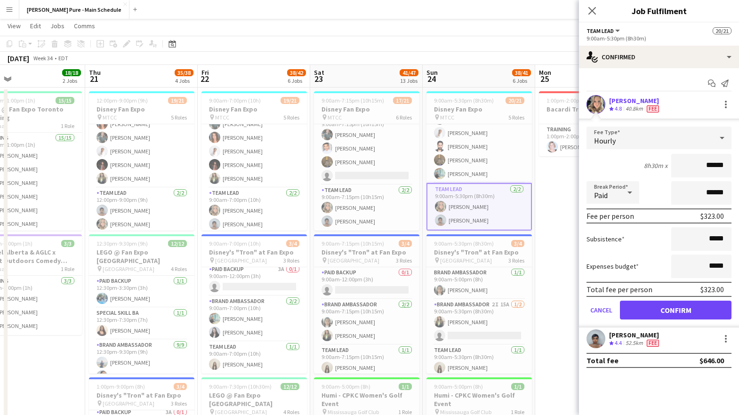
click at [714, 165] on input "******" at bounding box center [701, 166] width 60 height 24
type input "******"
click at [670, 311] on button "Confirm" at bounding box center [676, 310] width 112 height 19
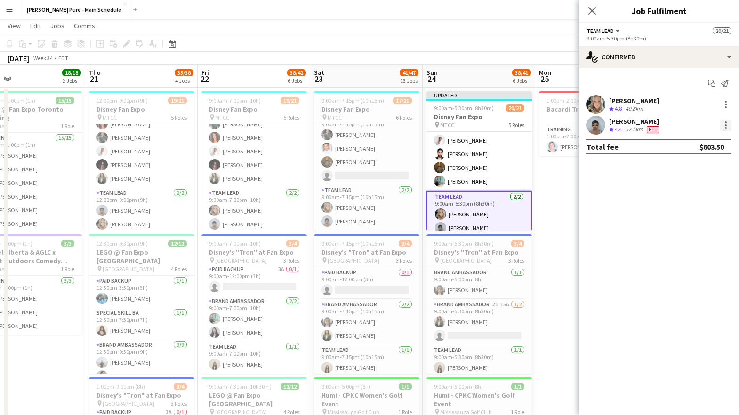
click at [728, 127] on div at bounding box center [725, 125] width 11 height 11
click at [714, 140] on span "Edit fee" at bounding box center [694, 142] width 58 height 8
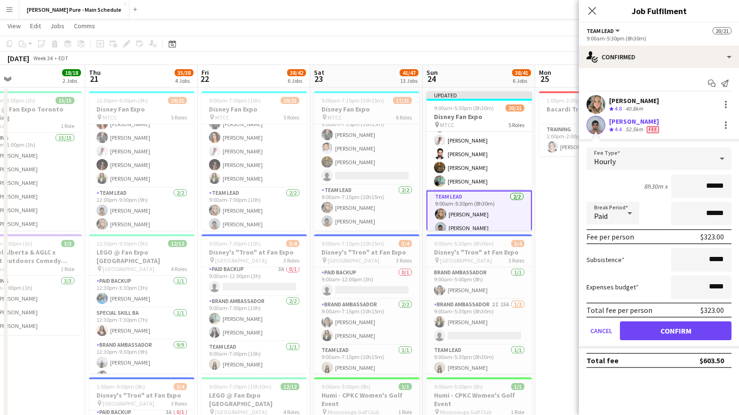
click at [713, 181] on input "******" at bounding box center [701, 187] width 60 height 24
click at [713, 187] on input "******" at bounding box center [701, 187] width 60 height 24
type input "******"
click at [693, 334] on button "Confirm" at bounding box center [676, 330] width 112 height 19
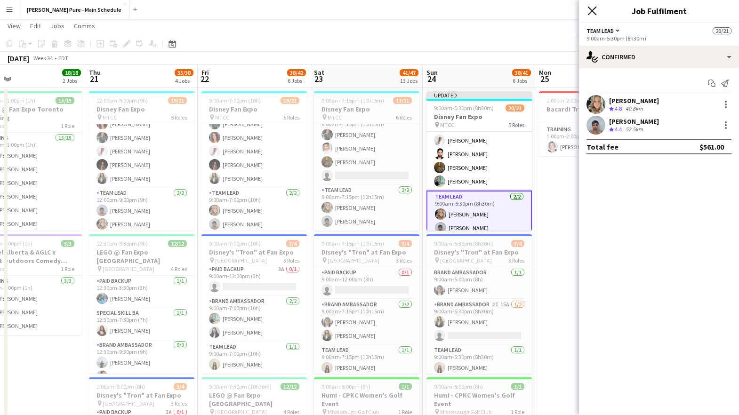
click at [592, 8] on icon "Close pop-in" at bounding box center [591, 10] width 9 height 9
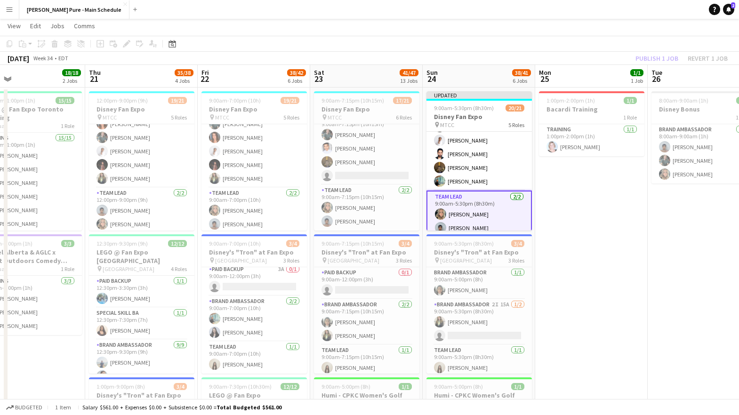
click at [564, 25] on app-page-menu "View Day view expanded Day view collapsed Month view Date picker Jump to today …" at bounding box center [369, 27] width 739 height 18
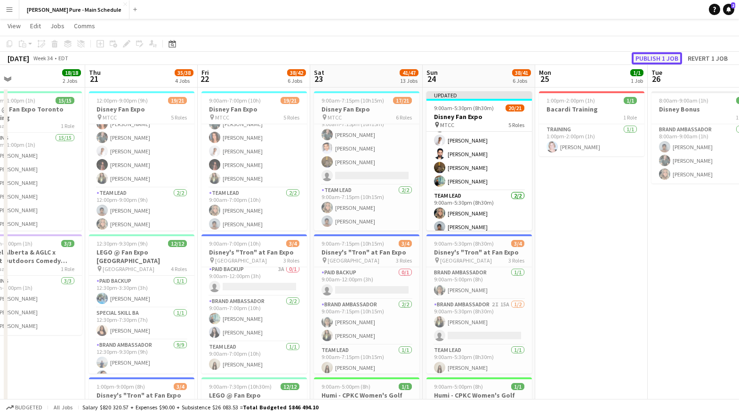
click at [650, 55] on button "Publish 1 job" at bounding box center [657, 58] width 50 height 12
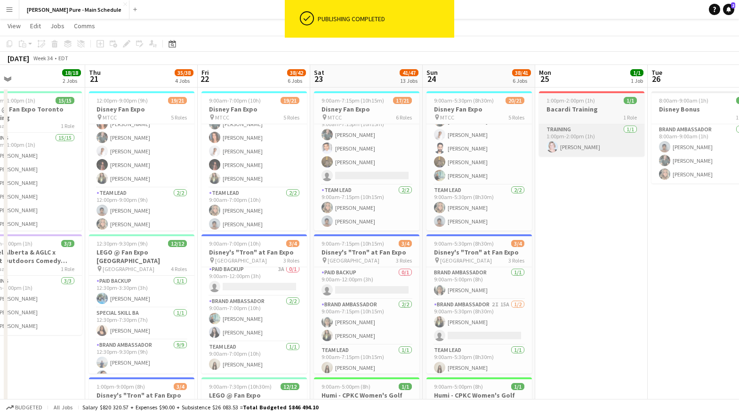
scroll to position [272, 0]
click at [491, 201] on app-card-role "Team Lead 2/2 9:00am-5:30pm (8h30m) Jade Askin Kelc Noble" at bounding box center [478, 208] width 105 height 46
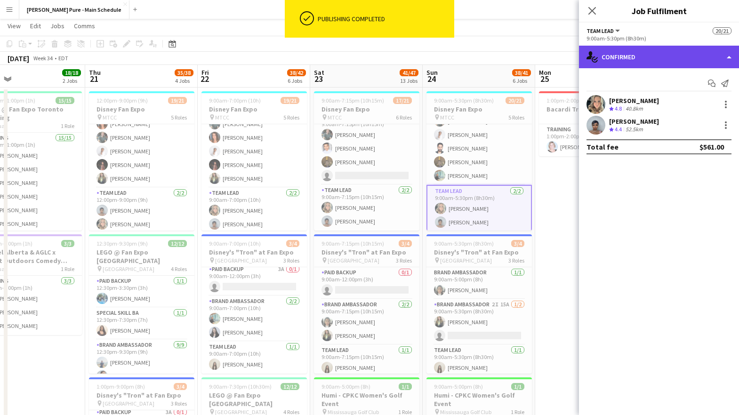
click at [698, 57] on div "single-neutral-actions-check-2 Confirmed" at bounding box center [659, 57] width 160 height 23
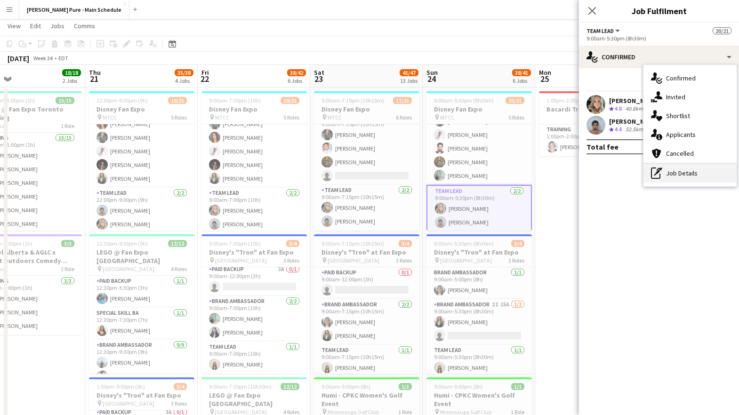
click at [671, 177] on div "pen-write Job Details" at bounding box center [689, 173] width 93 height 19
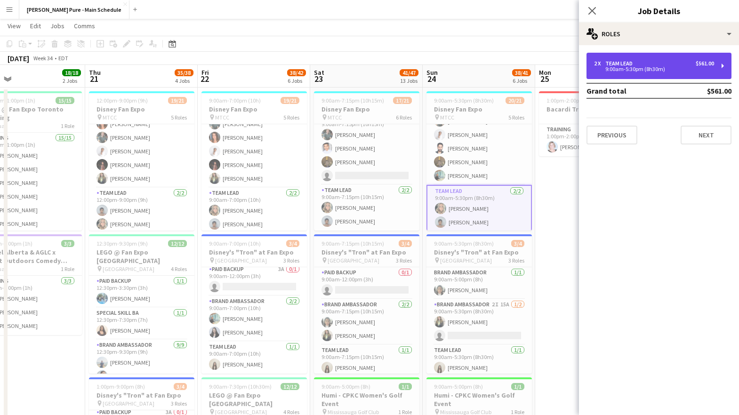
click at [677, 71] on div "9:00am-5:30pm (8h30m)" at bounding box center [654, 69] width 120 height 5
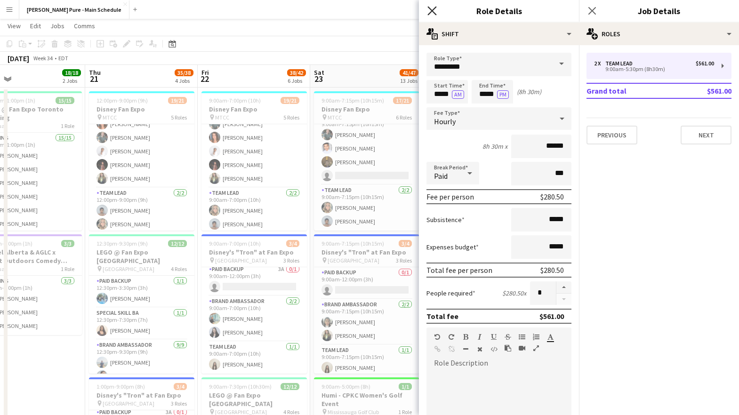
click at [428, 7] on icon at bounding box center [431, 10] width 9 height 9
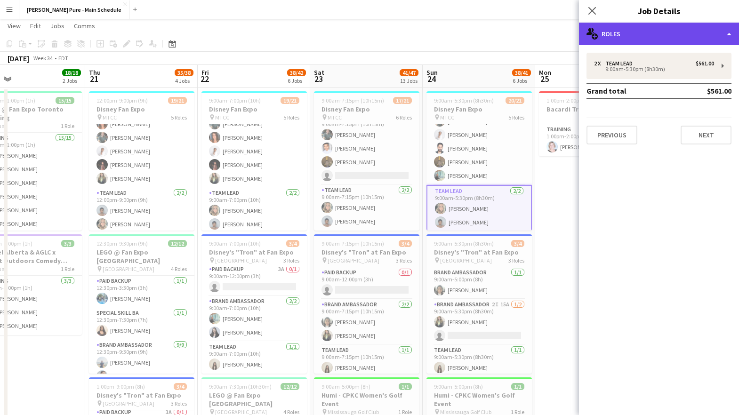
click at [667, 32] on div "multiple-users-add Roles" at bounding box center [659, 34] width 160 height 23
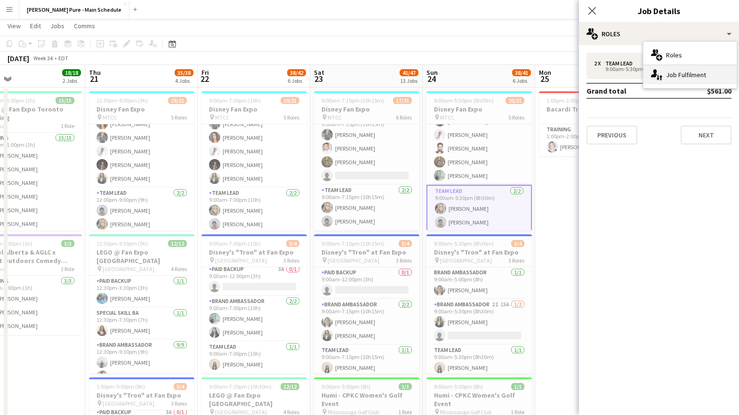
click at [682, 74] on div "single-neutral-actions-up-down Job Fulfilment" at bounding box center [689, 74] width 93 height 19
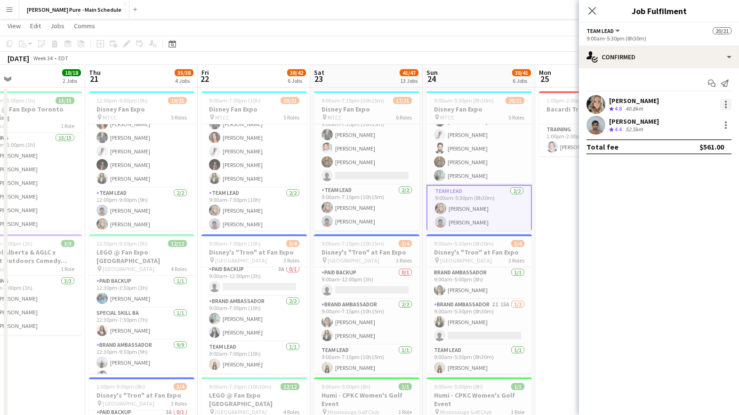
click at [724, 105] on div at bounding box center [725, 104] width 11 height 11
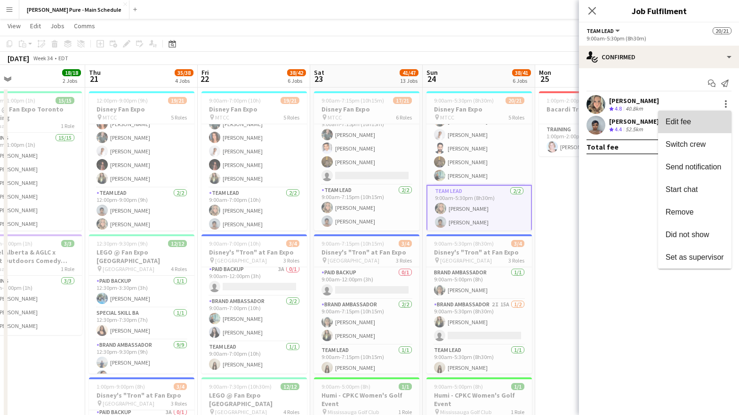
click at [700, 121] on span "Edit fee" at bounding box center [694, 122] width 58 height 8
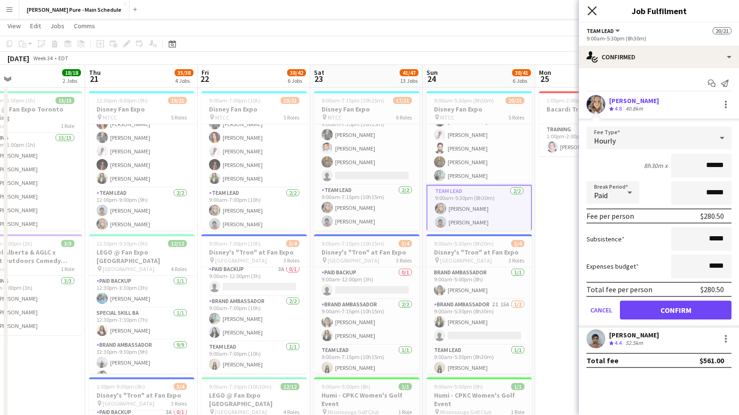
click at [591, 10] on icon at bounding box center [591, 10] width 9 height 9
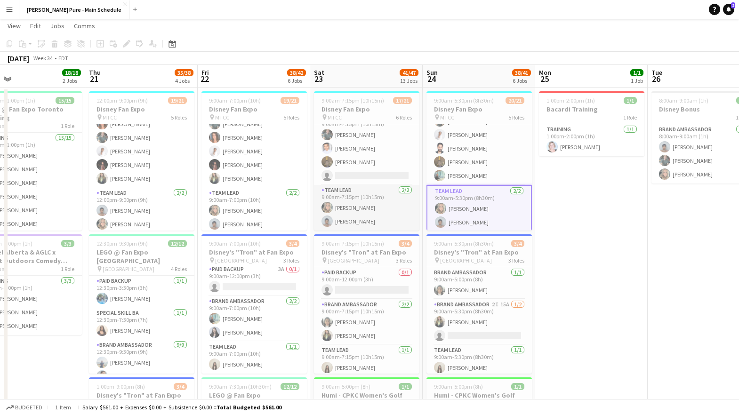
click at [396, 221] on app-card-role "Team Lead 2/2 9:00am-7:15pm (10h15m) Jade Askin Kelc Noble" at bounding box center [366, 208] width 105 height 46
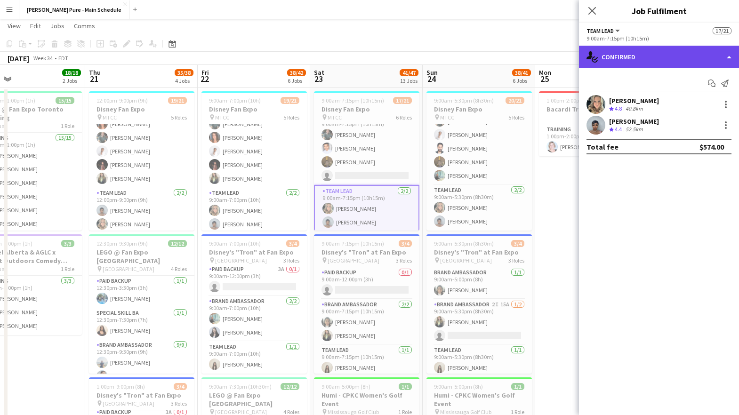
click at [668, 64] on div "single-neutral-actions-check-2 Confirmed" at bounding box center [659, 57] width 160 height 23
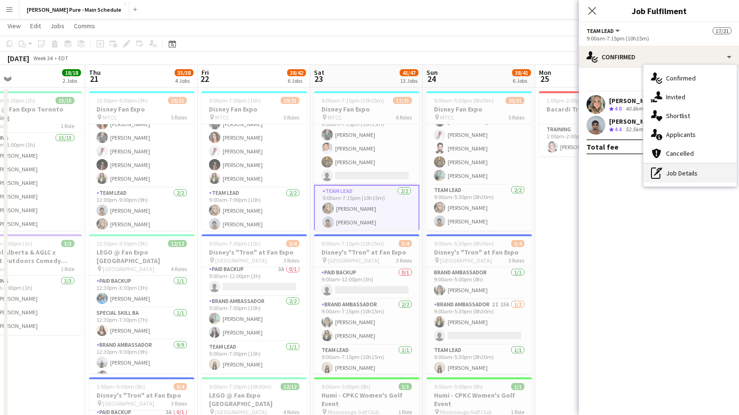
click at [675, 175] on div "pen-write Job Details" at bounding box center [689, 173] width 93 height 19
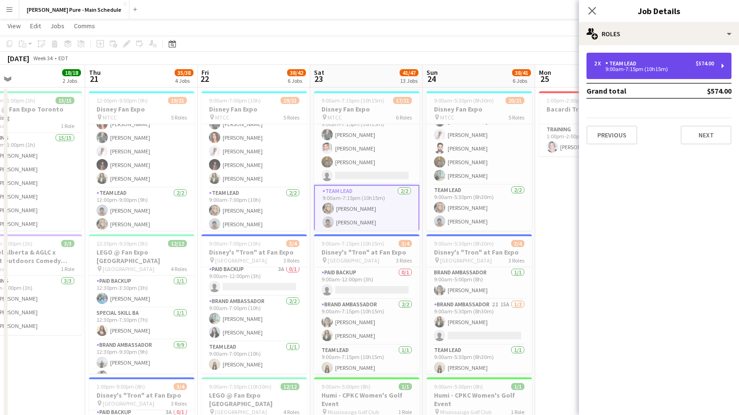
click at [696, 57] on div "2 x Team Lead $574.00 9:00am-7:15pm (10h15m)" at bounding box center [658, 66] width 145 height 26
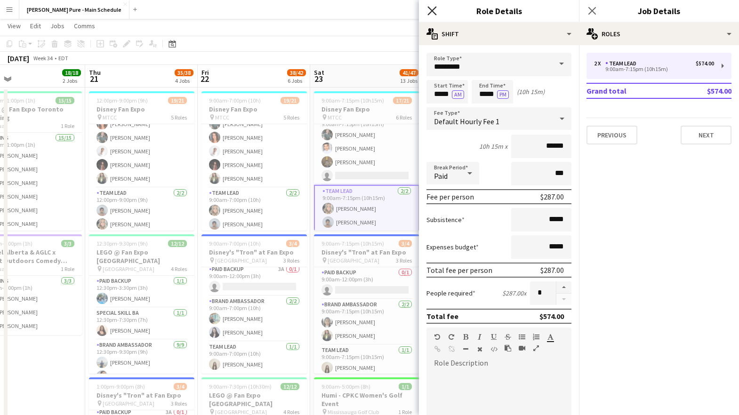
click at [429, 10] on icon "Close pop-in" at bounding box center [431, 10] width 9 height 9
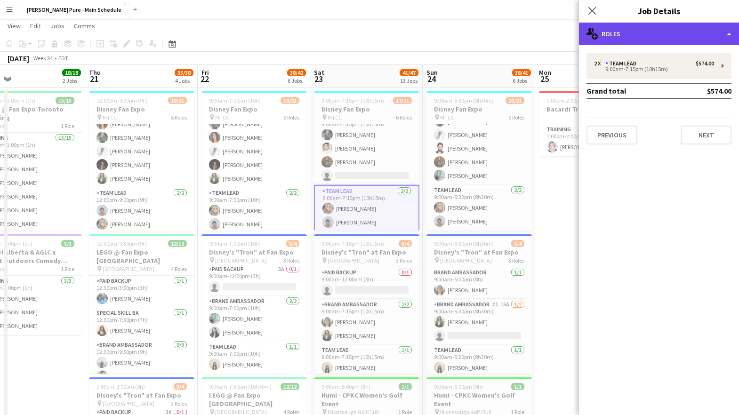
click at [672, 38] on div "multiple-users-add Roles" at bounding box center [659, 34] width 160 height 23
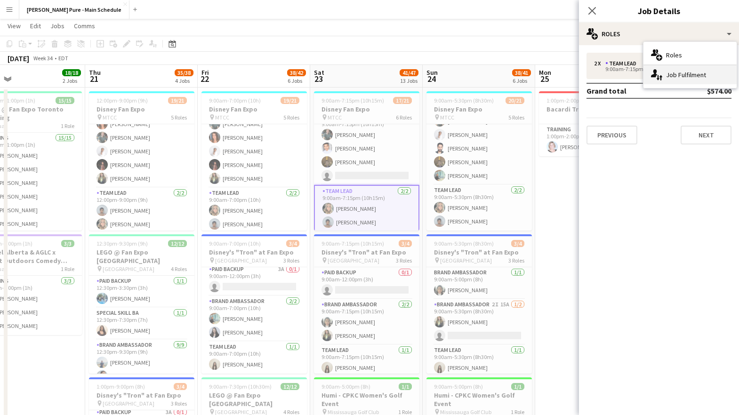
click at [672, 74] on div "single-neutral-actions-up-down Job Fulfilment" at bounding box center [689, 74] width 93 height 19
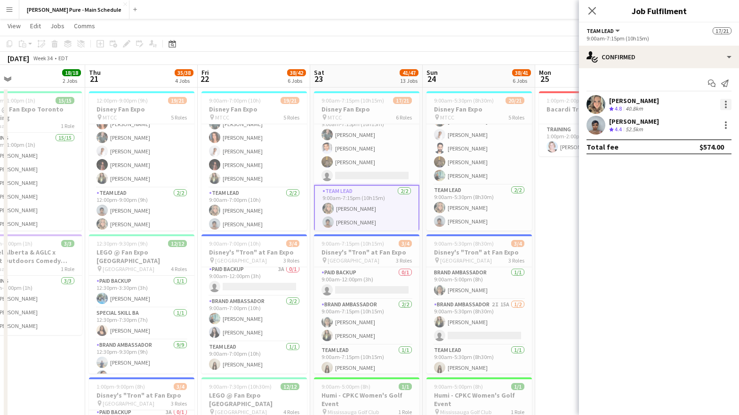
click at [724, 108] on div at bounding box center [725, 104] width 11 height 11
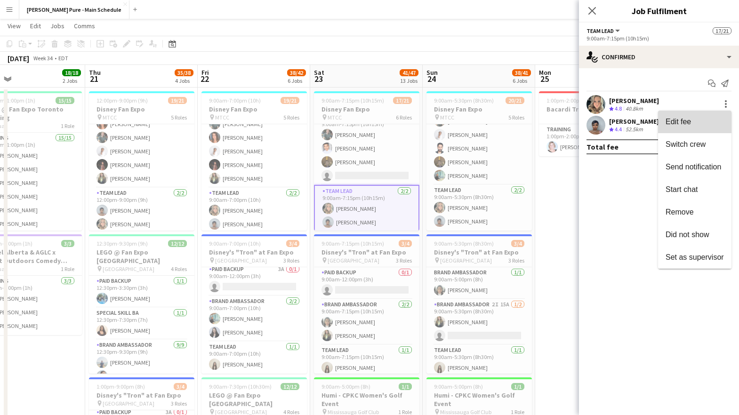
click at [699, 124] on span "Edit fee" at bounding box center [694, 122] width 58 height 8
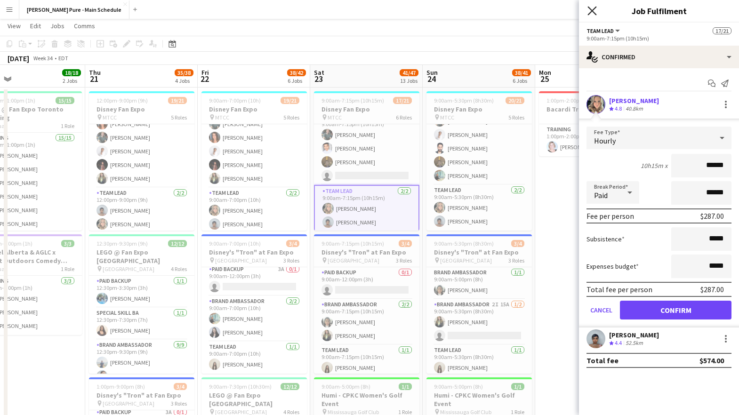
click at [594, 10] on icon "Close pop-in" at bounding box center [591, 10] width 9 height 9
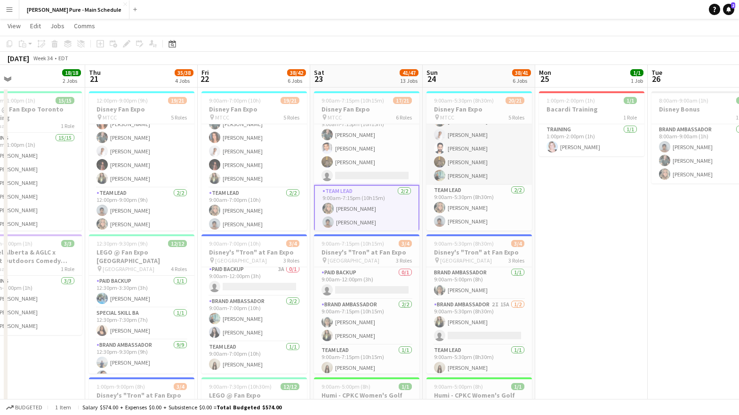
click at [488, 160] on app-card-role "Brand Ambassador 5/5 9:00am-5:30pm (8h30m) Dylan Watts Jessica Opoku-Amoah Hard…" at bounding box center [478, 141] width 105 height 87
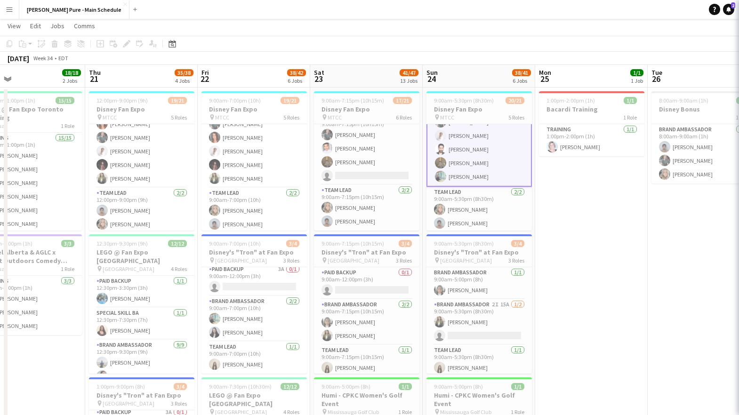
scroll to position [273, 0]
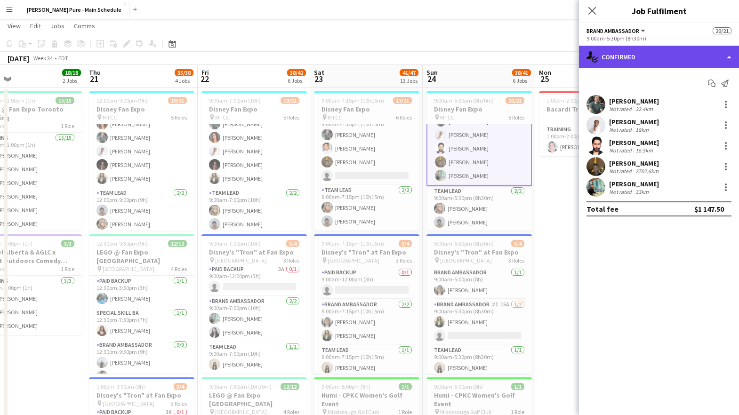
click at [705, 50] on div "single-neutral-actions-check-2 Confirmed" at bounding box center [659, 57] width 160 height 23
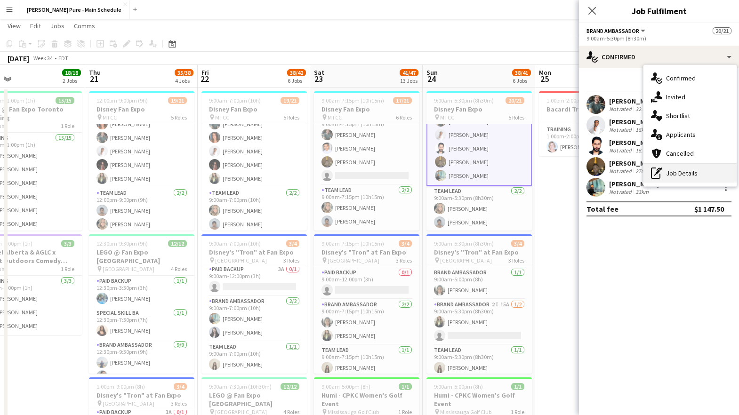
click at [680, 171] on div "pen-write Job Details" at bounding box center [689, 173] width 93 height 19
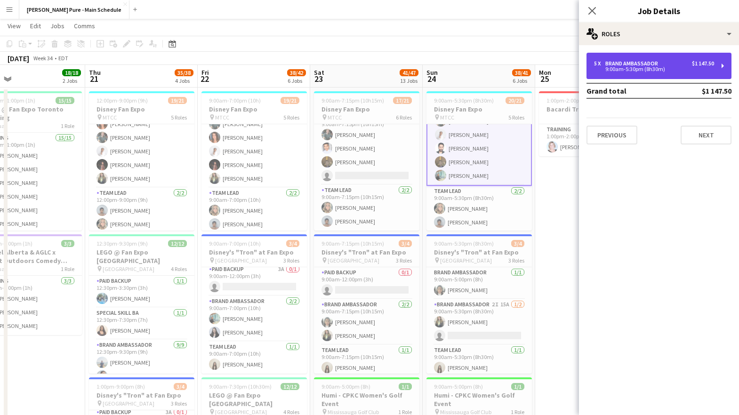
click at [632, 60] on div "Brand Ambassador" at bounding box center [633, 63] width 56 height 7
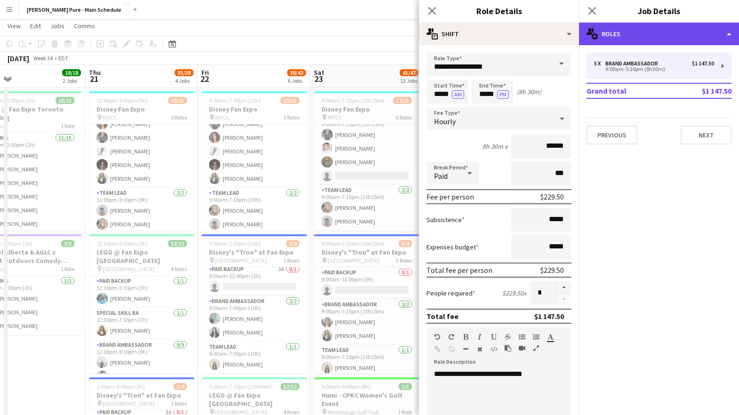
click at [620, 30] on div "multiple-users-add Roles" at bounding box center [659, 34] width 160 height 23
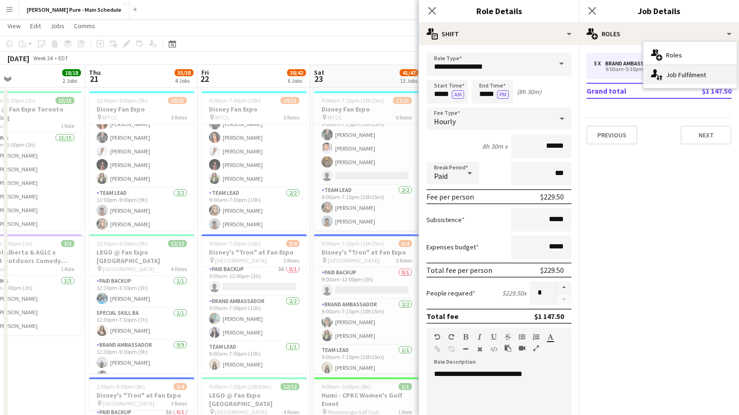
click at [668, 70] on div "single-neutral-actions-up-down Job Fulfilment" at bounding box center [689, 74] width 93 height 19
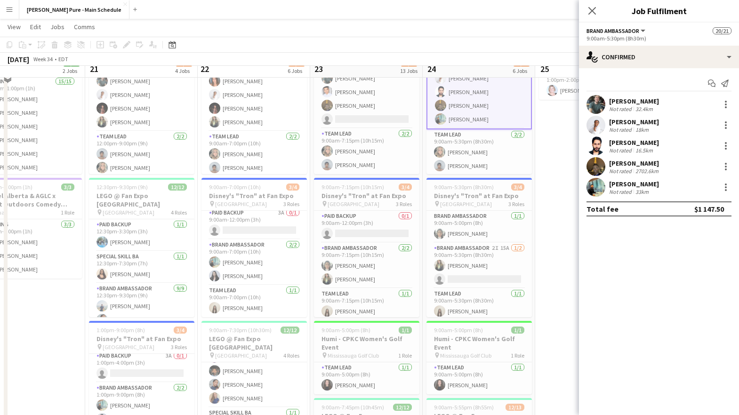
scroll to position [63, 0]
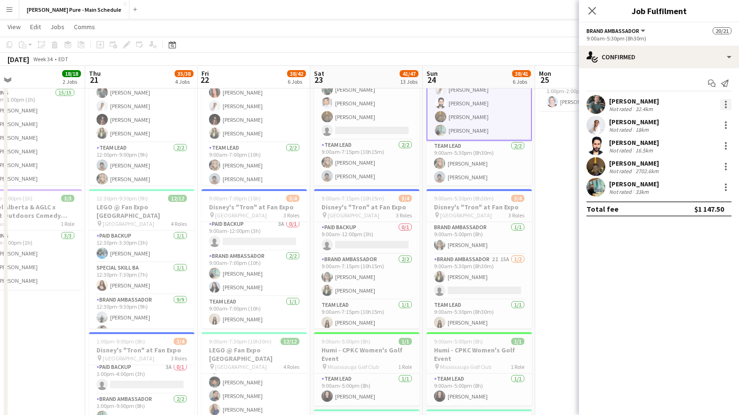
click at [725, 105] on div at bounding box center [725, 104] width 11 height 11
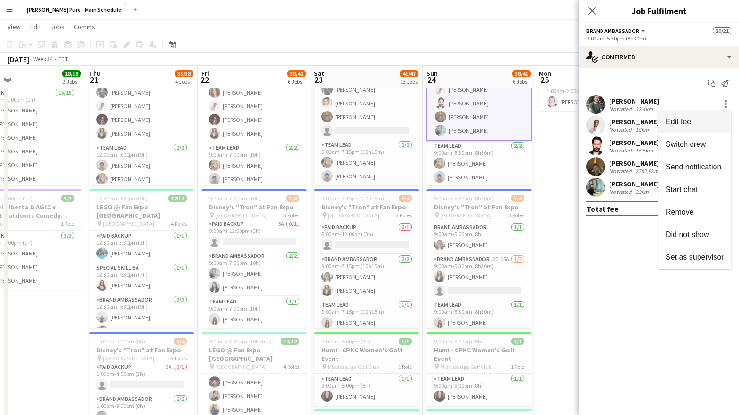
click at [700, 126] on span "Edit fee" at bounding box center [694, 122] width 58 height 8
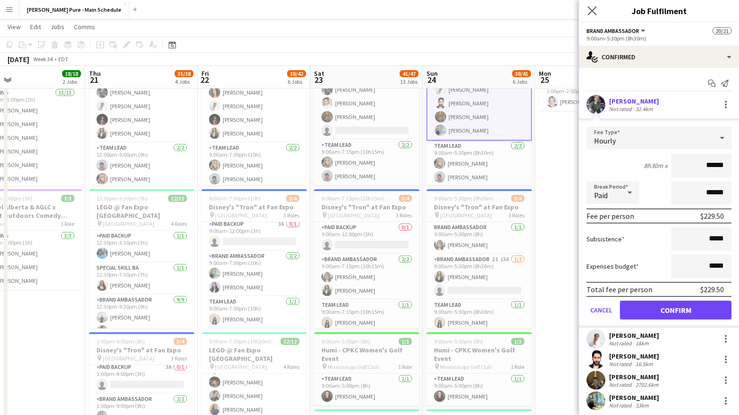
click at [592, 4] on app-icon "Close pop-in" at bounding box center [592, 11] width 14 height 14
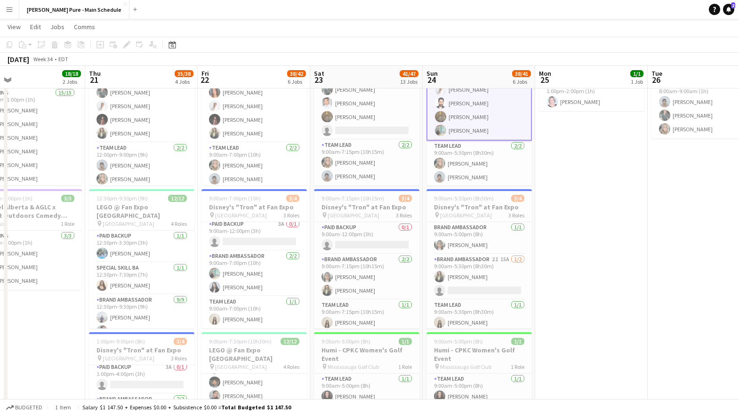
click at [400, 24] on app-page-menu "View Day view expanded Day view collapsed Month view Date picker Jump to today …" at bounding box center [369, 28] width 739 height 18
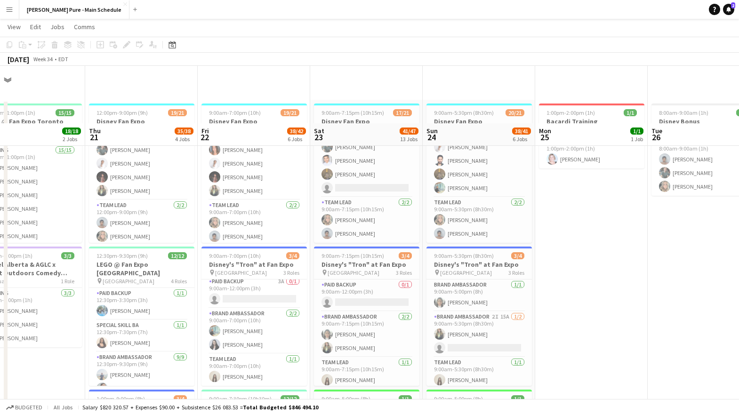
scroll to position [0, 0]
